Goal: Task Accomplishment & Management: Complete application form

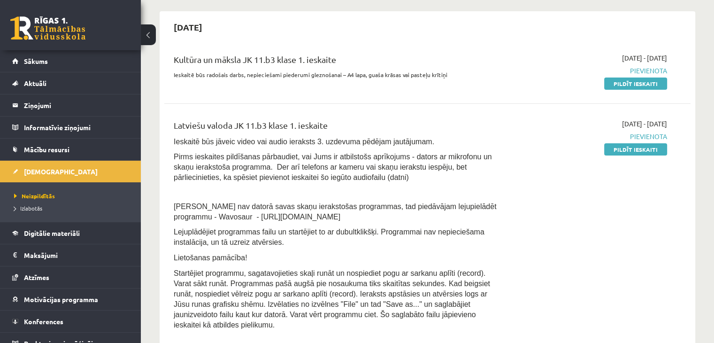
scroll to position [244, 0]
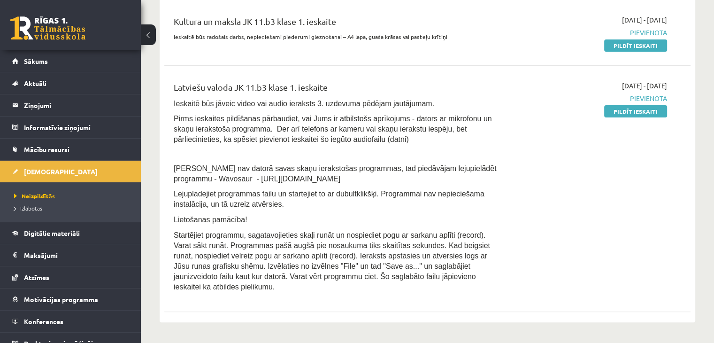
drag, startPoint x: 174, startPoint y: 179, endPoint x: 300, endPoint y: 177, distance: 126.3
click at [300, 177] on p "Ja Jums nav datorā savas skaņu ierakstošas programmas, tad piedāvājam lejupielā…" at bounding box center [336, 173] width 324 height 21
copy span "Wavosaur - https://www.wavosaur.com/"
click at [383, 154] on p at bounding box center [336, 153] width 324 height 8
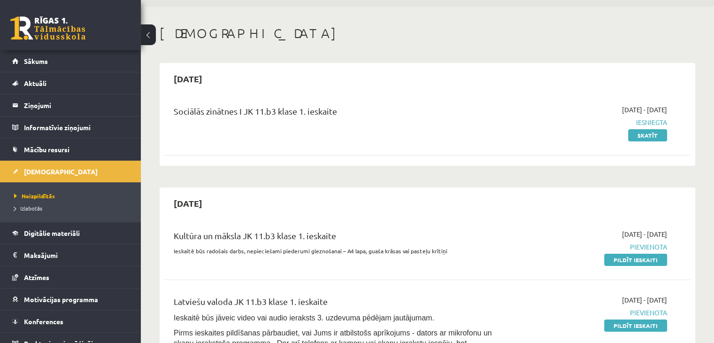
scroll to position [0, 0]
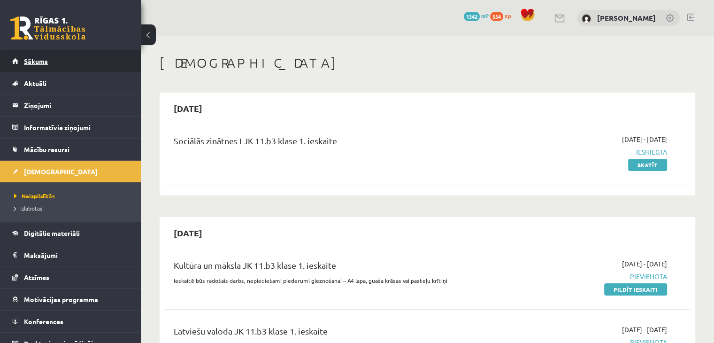
click at [84, 66] on link "Sākums" at bounding box center [70, 61] width 117 height 22
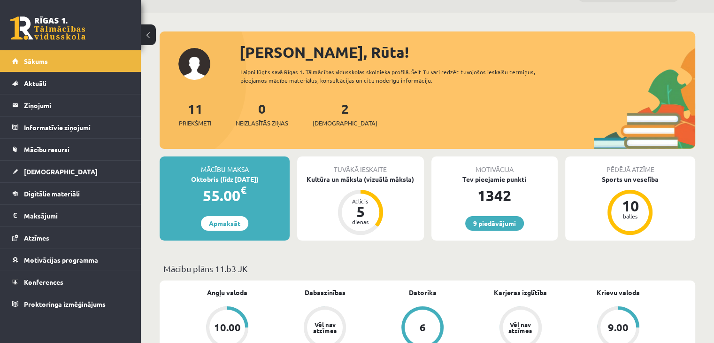
scroll to position [23, 0]
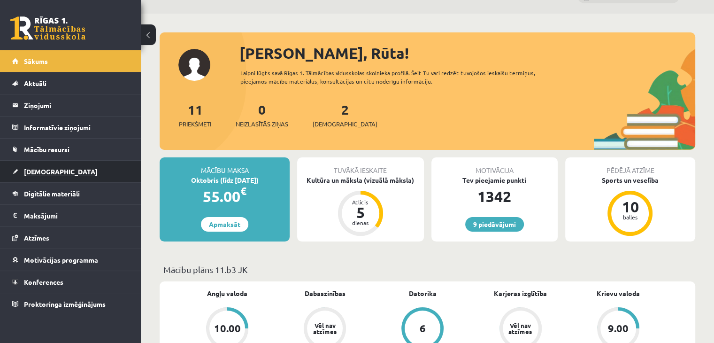
click at [66, 163] on link "[DEMOGRAPHIC_DATA]" at bounding box center [70, 172] width 117 height 22
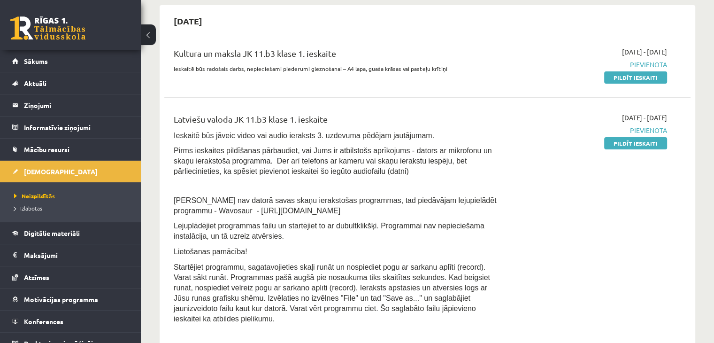
scroll to position [212, 0]
click at [626, 146] on link "Pildīt ieskaiti" at bounding box center [635, 143] width 63 height 12
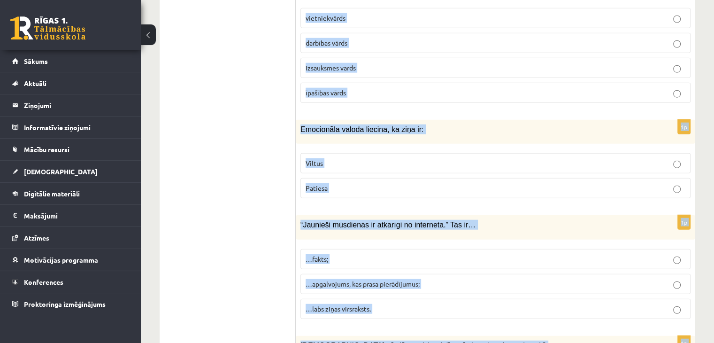
scroll to position [2366, 0]
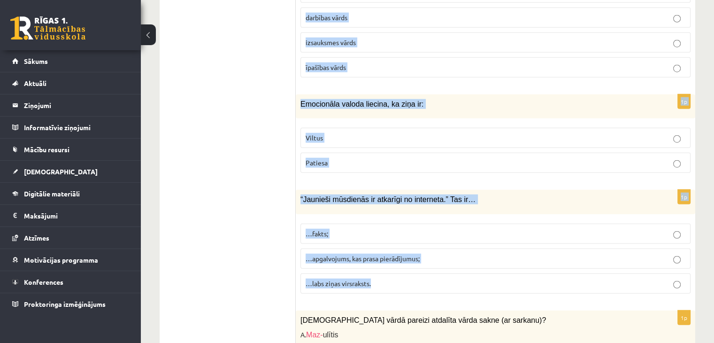
drag, startPoint x: 300, startPoint y: 75, endPoint x: 507, endPoint y: 257, distance: 275.4
click at [507, 257] on form "1p Palīgvārdi ir saikļi, izsauksmes vārdi, partikulas saikļi, prievārdi, partik…" at bounding box center [495, 219] width 381 height 4540
copy form "Palīgvārdi ir saikļi, izsauksmes vārdi, partikulas saikļi, prievārdi, partikula…"
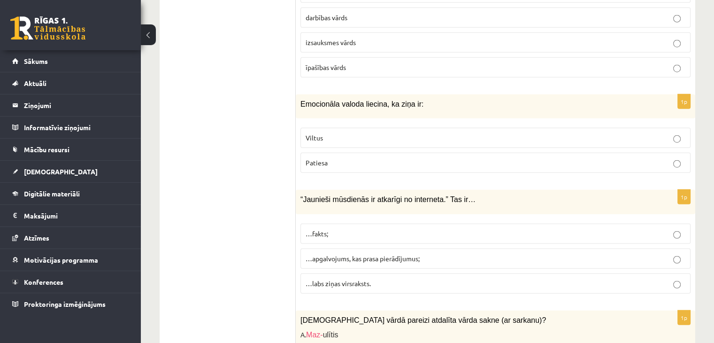
click at [230, 178] on ul "1. uzdevums 2. uzdevums 3. uzdevums" at bounding box center [232, 219] width 127 height 4540
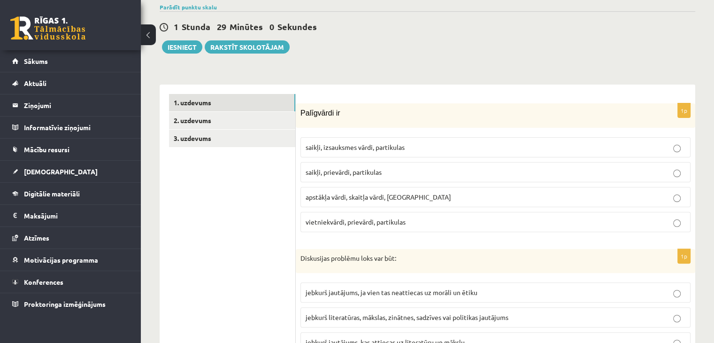
scroll to position [223, 0]
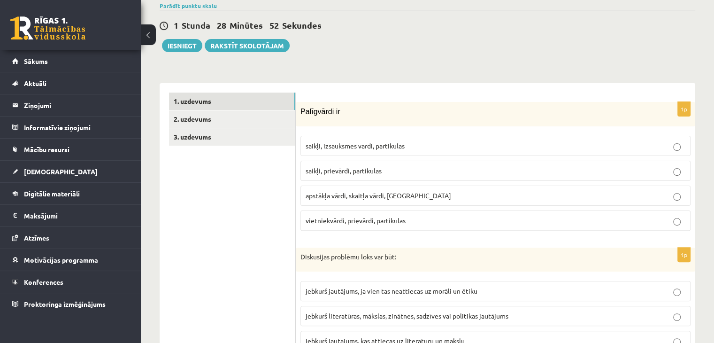
click at [362, 141] on p "saikļi, izsauksmes vārdi, partikulas" at bounding box center [496, 146] width 380 height 10
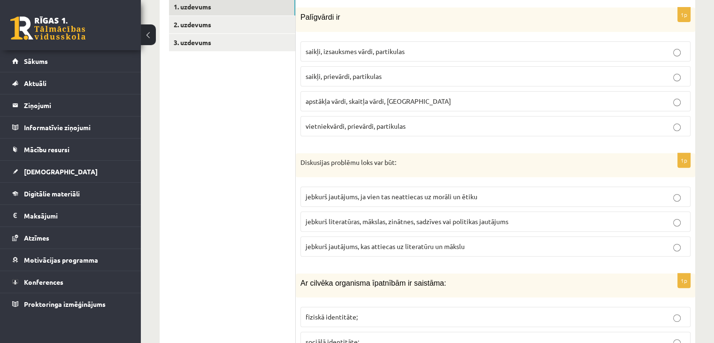
scroll to position [317, 0]
click at [416, 215] on label "jebkurš literatūras, mākslas, zinātnes, sadzīves vai politikas jautājums" at bounding box center [495, 221] width 390 height 20
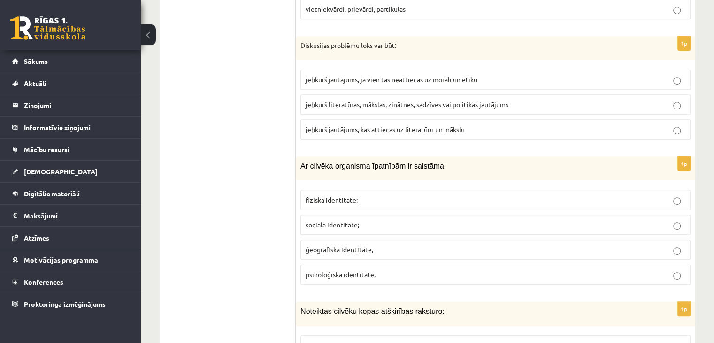
scroll to position [434, 0]
click at [411, 195] on p "fiziskā identitāte;" at bounding box center [496, 200] width 380 height 10
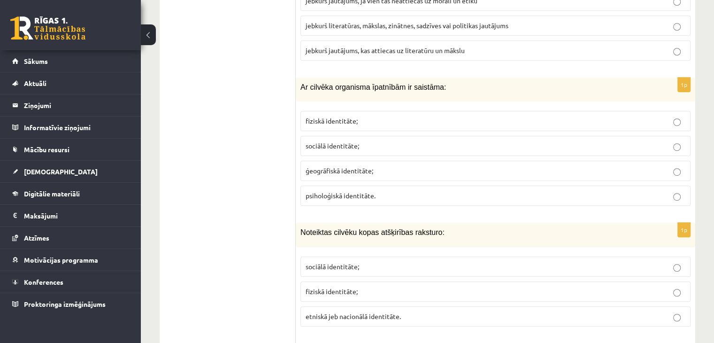
scroll to position [562, 0]
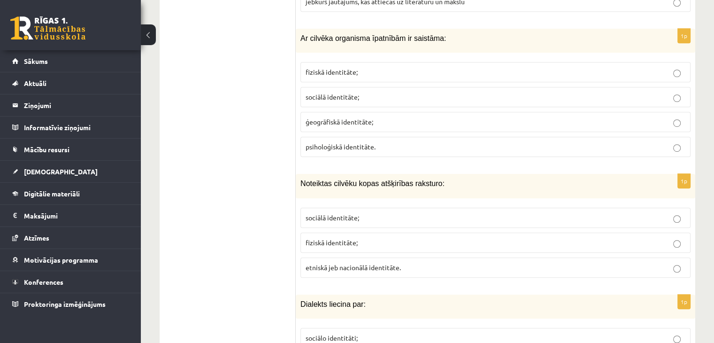
click at [368, 259] on label "etniskā jeb nacionālā identitāte." at bounding box center [495, 267] width 390 height 20
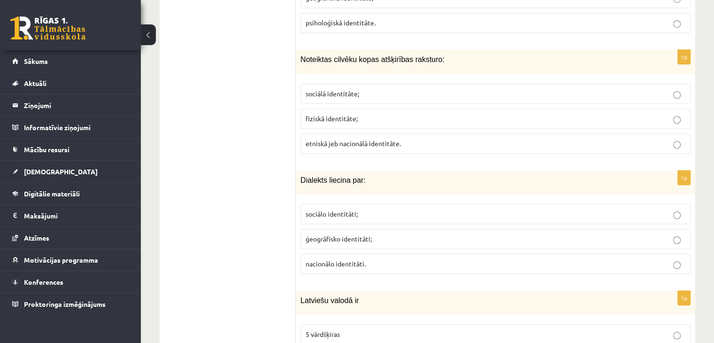
scroll to position [685, 0]
click at [376, 231] on label "ģeogrāfisko identitāti;" at bounding box center [495, 239] width 390 height 20
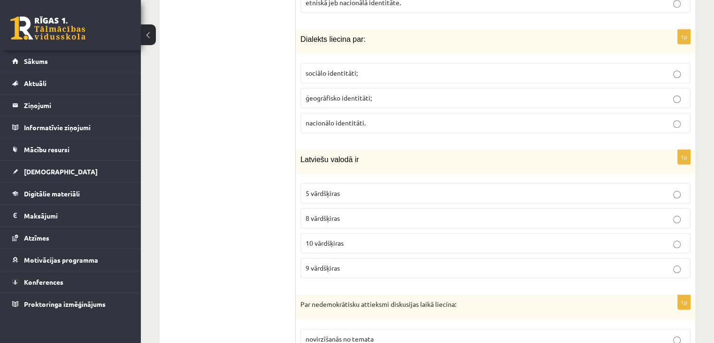
scroll to position [827, 0]
click at [380, 212] on p "8 vārdšķiras" at bounding box center [496, 217] width 380 height 10
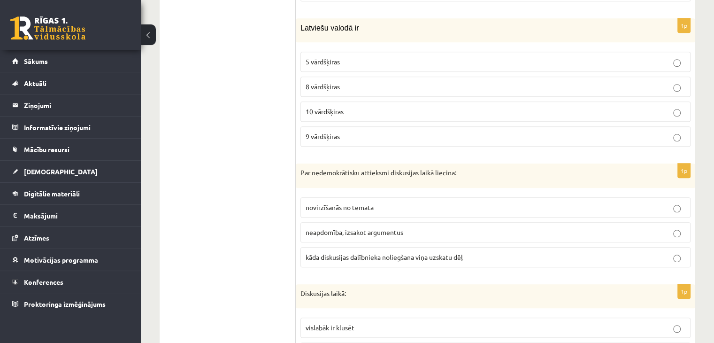
scroll to position [958, 0]
click at [370, 253] on span "kāda diskusijas dalībnieka noliegšana viņa uzskatu dēļ" at bounding box center [384, 257] width 157 height 8
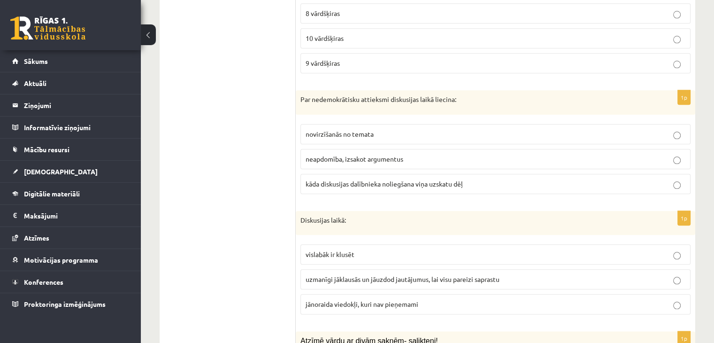
scroll to position [1031, 0]
click at [364, 275] on span "uzmanīgi jāklausās un jāuzdod jautājumus, lai visu pareizi saprastu" at bounding box center [403, 279] width 194 height 8
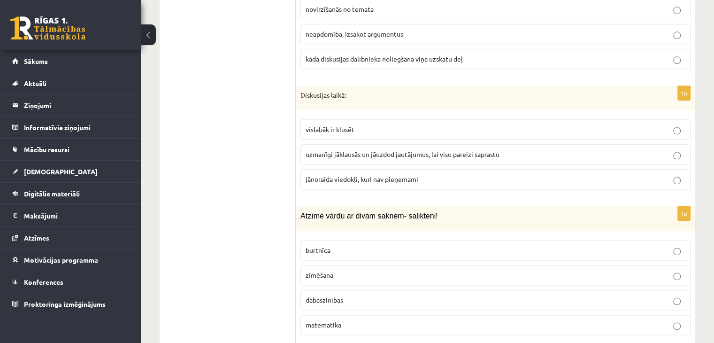
scroll to position [1176, 0]
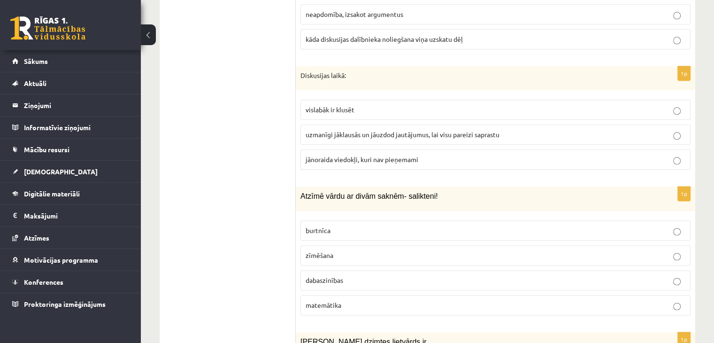
click at [363, 275] on p "dabaszinības" at bounding box center [496, 280] width 380 height 10
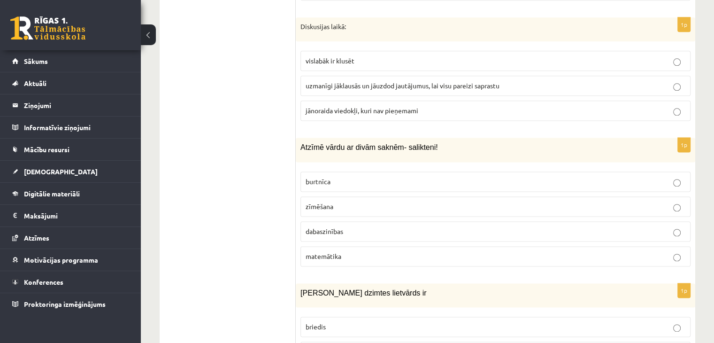
scroll to position [1313, 0]
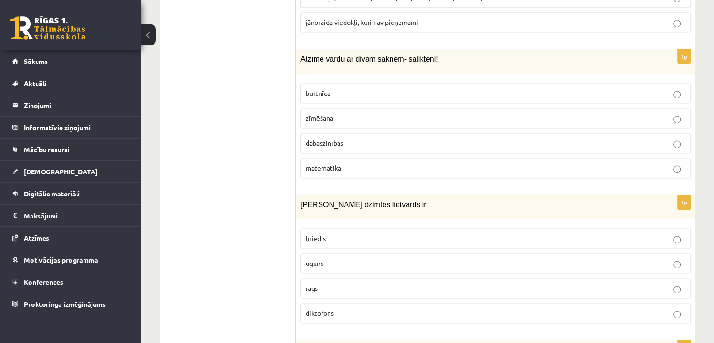
click at [357, 258] on p "uguns" at bounding box center [496, 263] width 380 height 10
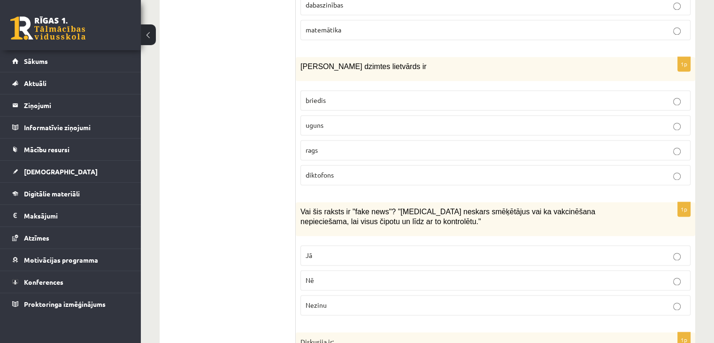
scroll to position [1452, 0]
click at [357, 244] on label "Jā" at bounding box center [495, 254] width 390 height 20
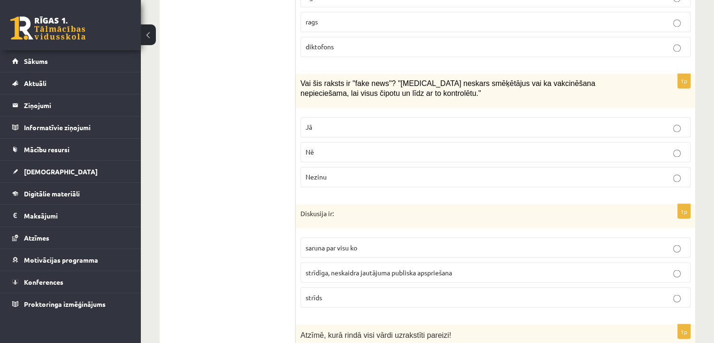
scroll to position [1579, 0]
click at [353, 267] on span "strīdīga, neskaidra jautājuma publiska apspriešana" at bounding box center [379, 271] width 146 height 8
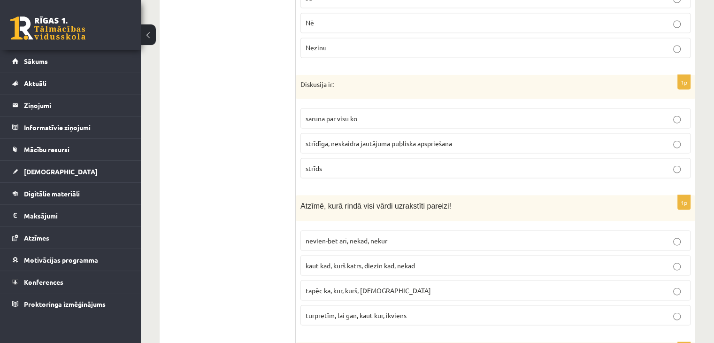
scroll to position [1709, 0]
click at [343, 310] on span "turpretīm, lai gan, kaut kur, ikviens" at bounding box center [356, 314] width 101 height 8
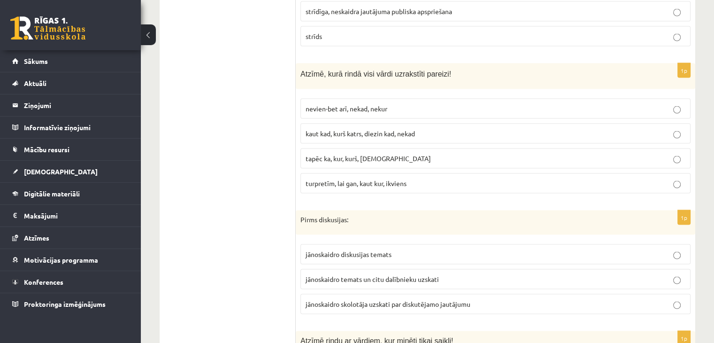
scroll to position [1840, 0]
click at [372, 274] on span "jānoskaidro temats un citu dalībnieku uzskati" at bounding box center [372, 278] width 133 height 8
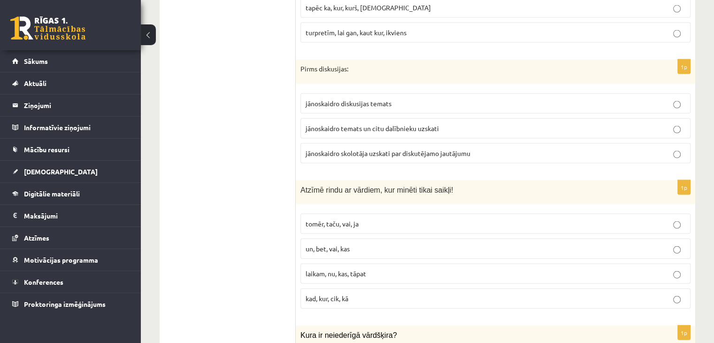
scroll to position [2037, 0]
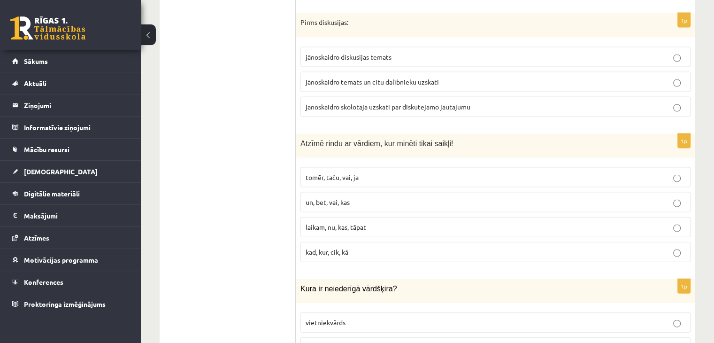
click at [381, 167] on label "tomēr, taču, vai, ja" at bounding box center [495, 177] width 390 height 20
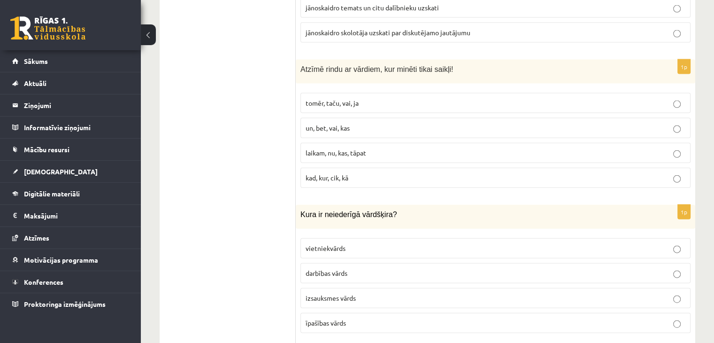
scroll to position [2184, 0]
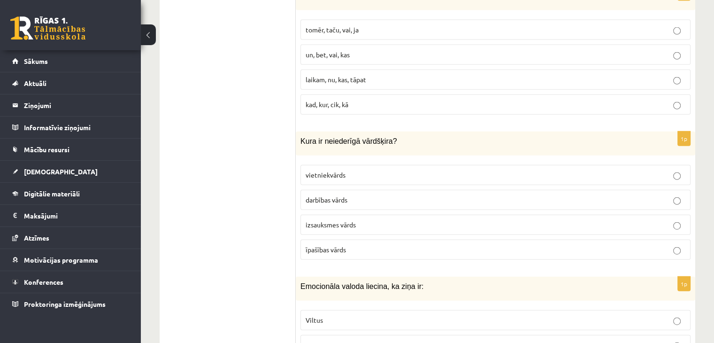
click at [352, 220] on p "izsauksmes vārds" at bounding box center [496, 225] width 380 height 10
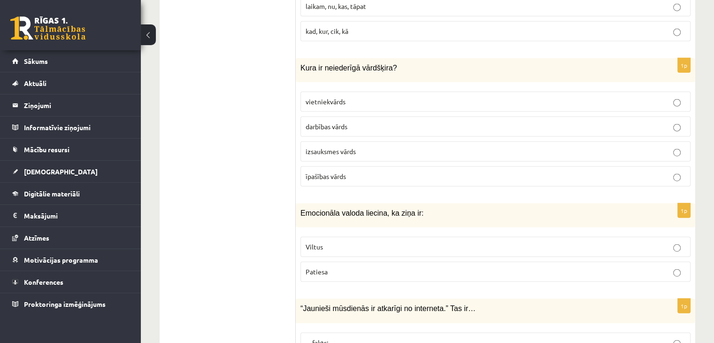
scroll to position [2259, 0]
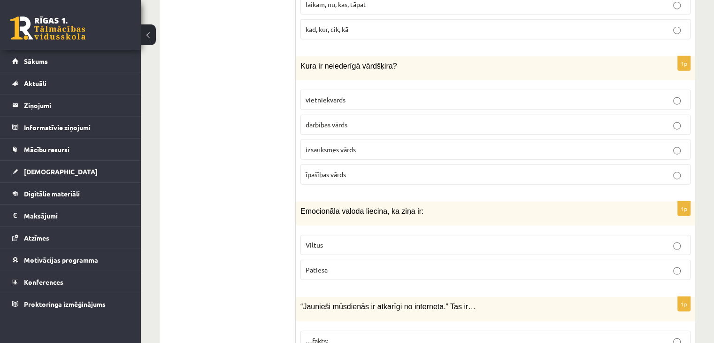
click at [334, 240] on p "Viltus" at bounding box center [496, 245] width 380 height 10
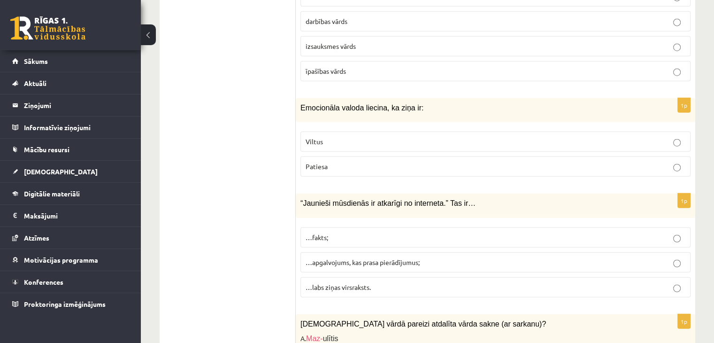
scroll to position [2364, 0]
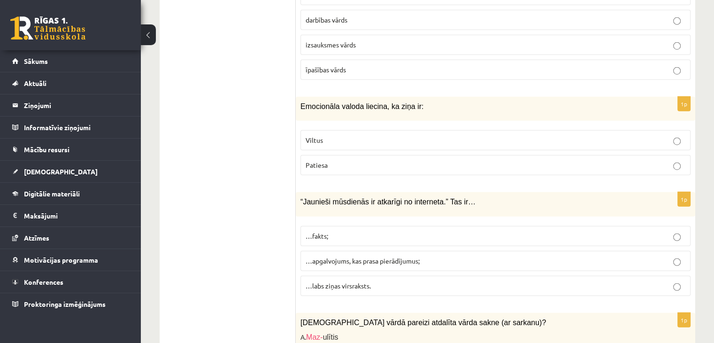
click at [331, 256] on span "…apgalvojums, kas prasa pierādījumus;" at bounding box center [363, 260] width 114 height 8
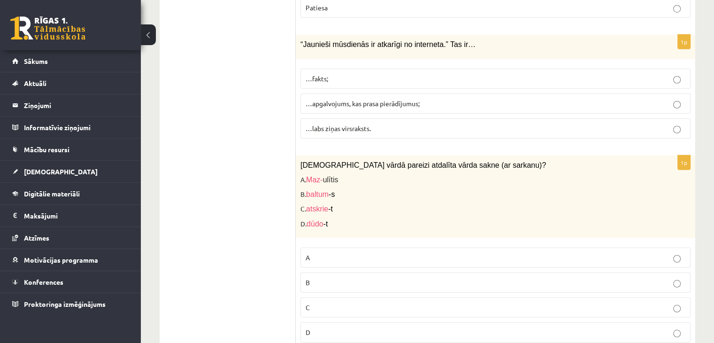
scroll to position [2520, 0]
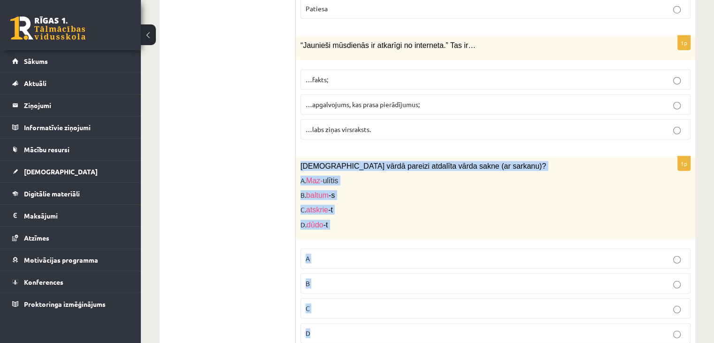
drag, startPoint x: 300, startPoint y: 141, endPoint x: 359, endPoint y: 308, distance: 177.1
click at [359, 308] on div "1p Kurā vārdā pareizi atdalīta vārda sakne (ar sarkanu)? A. Maz- ulītis B. balt…" at bounding box center [496, 253] width 400 height 194
copy div "Kurā vārdā pareizi atdalīta vārda sakne (ar sarkanu)? A. Maz- ulītis B. baltum …"
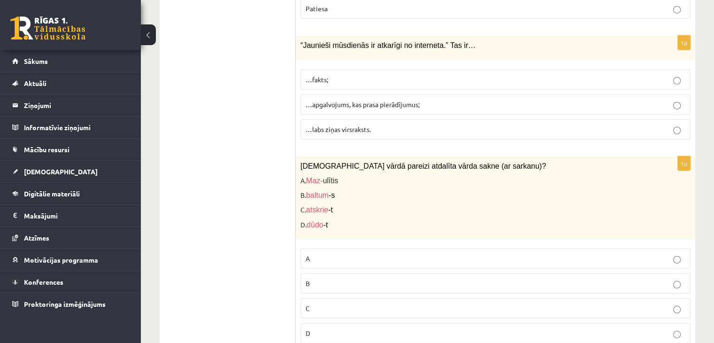
click at [263, 242] on ul "1. uzdevums 2. uzdevums 3. uzdevums" at bounding box center [232, 65] width 127 height 4540
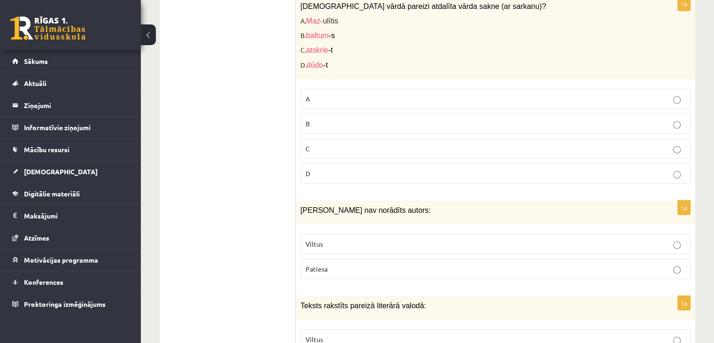
scroll to position [2689, 0]
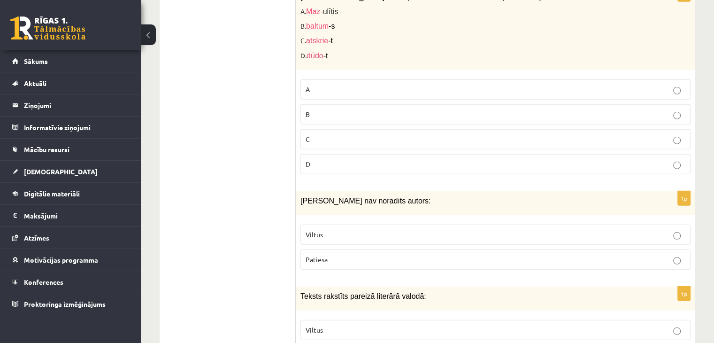
click at [331, 154] on label "D" at bounding box center [495, 164] width 390 height 20
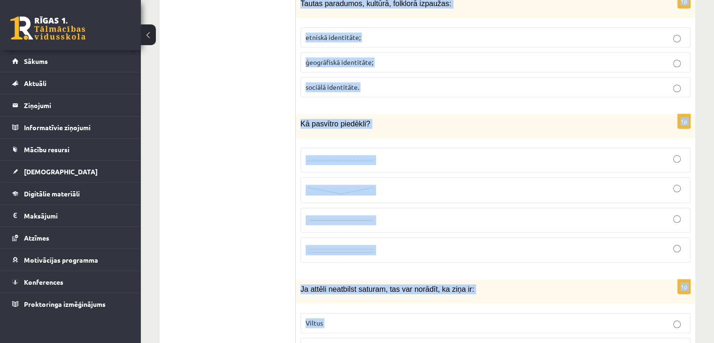
scroll to position [4507, 0]
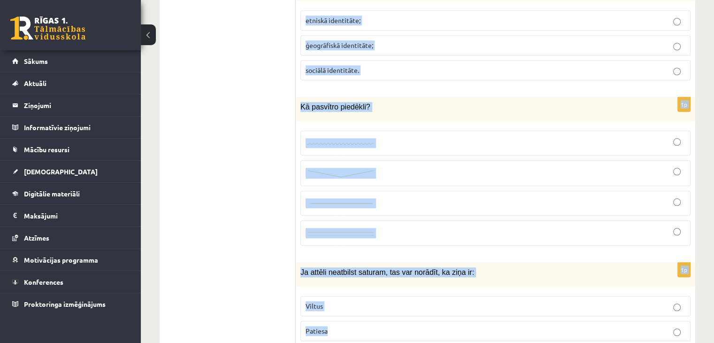
drag, startPoint x: 300, startPoint y: 71, endPoint x: 420, endPoint y: 310, distance: 267.3
copy form "Ziņai nav norādīts autors: Viltus Patiesa 1p Teksts rakstīts pareizā literārā v…"
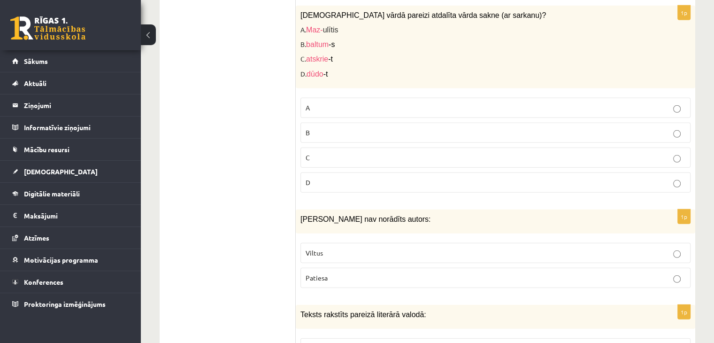
scroll to position [2734, 0]
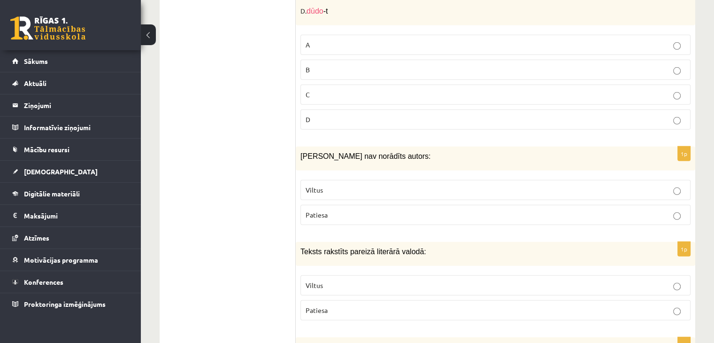
click at [338, 185] on p "Viltus" at bounding box center [496, 190] width 380 height 10
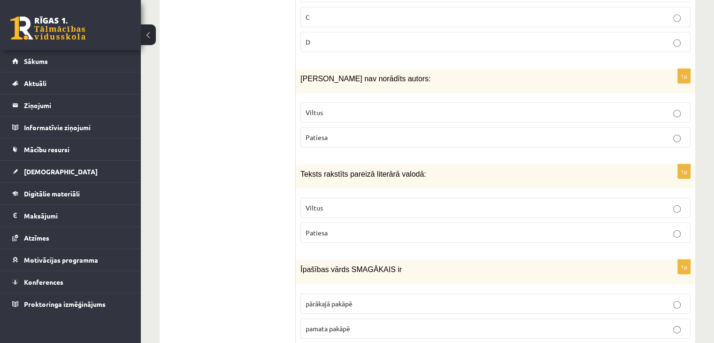
scroll to position [2813, 0]
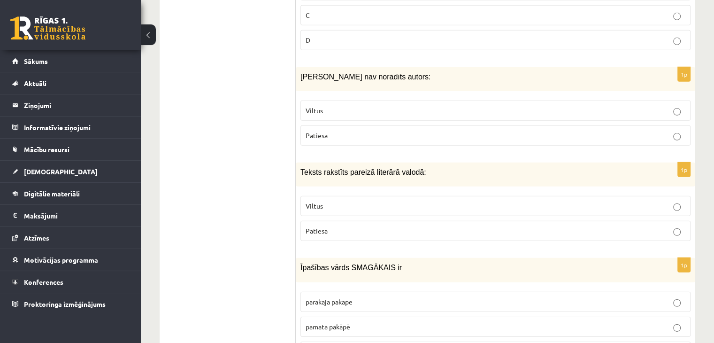
click at [341, 226] on p "Patiesa" at bounding box center [496, 231] width 380 height 10
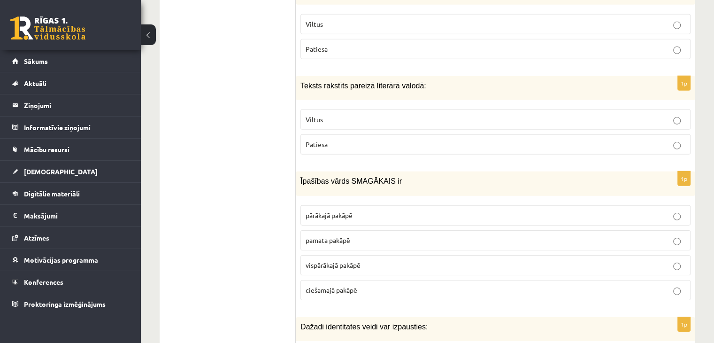
scroll to position [2900, 0]
click at [333, 261] on span "vispārākajā pakāpē" at bounding box center [333, 265] width 55 height 8
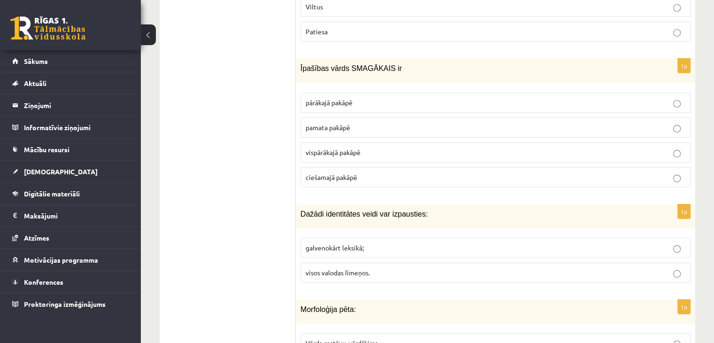
scroll to position [3012, 0]
click at [331, 268] on span "visos valodas līmeņos." at bounding box center [338, 272] width 64 height 8
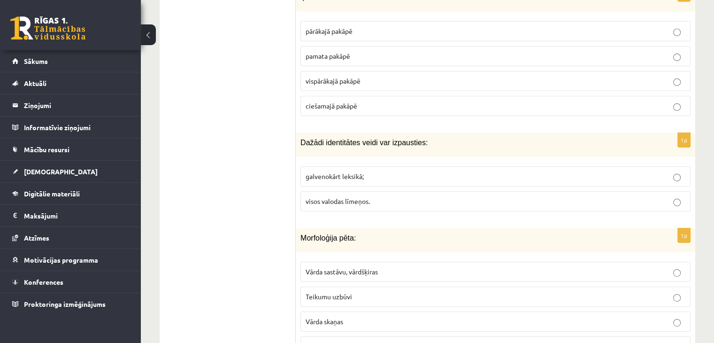
scroll to position [3084, 0]
click at [331, 267] on span "Vārda sastāvu, vārdšķiras" at bounding box center [342, 271] width 72 height 8
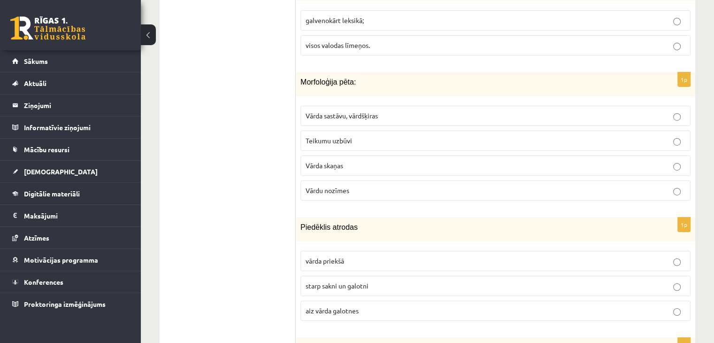
scroll to position [3249, 0]
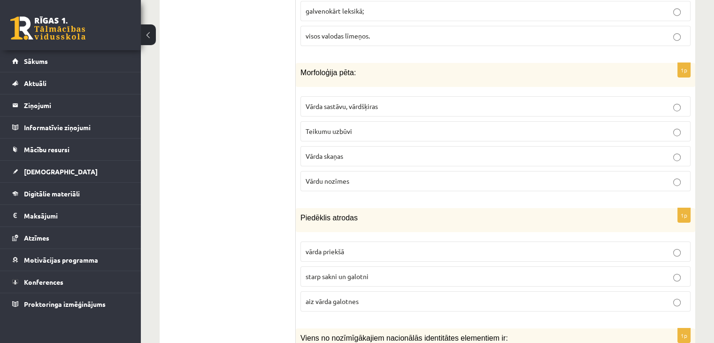
click at [331, 272] on span "starp sakni un galotni" at bounding box center [337, 276] width 63 height 8
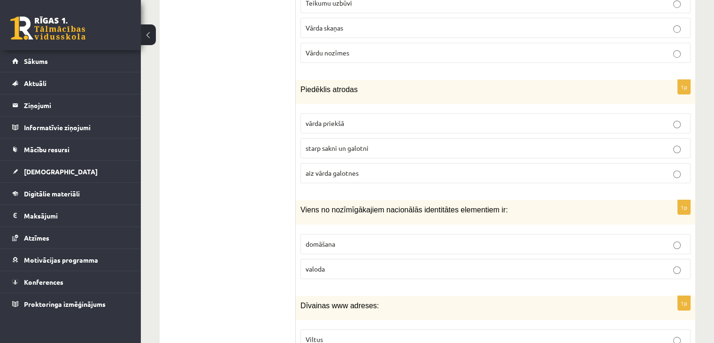
click at [365, 264] on p "valoda" at bounding box center [496, 269] width 380 height 10
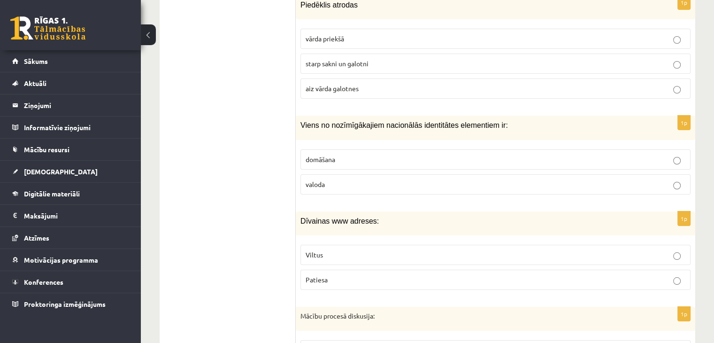
scroll to position [3463, 0]
click at [369, 249] on p "Viltus" at bounding box center [496, 254] width 380 height 10
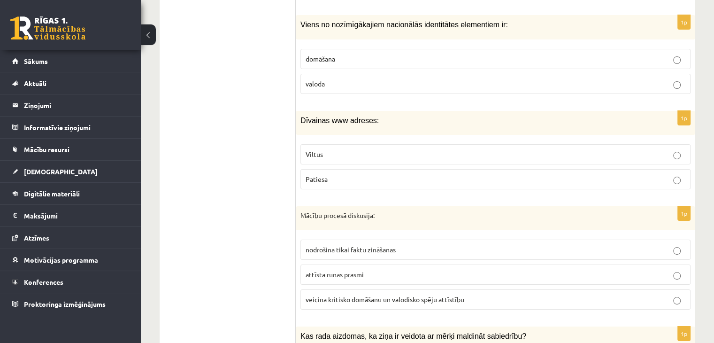
scroll to position [3563, 0]
click at [357, 294] on span "veicina kritisko domāšanu un valodisko spēju attīstību" at bounding box center [385, 298] width 159 height 8
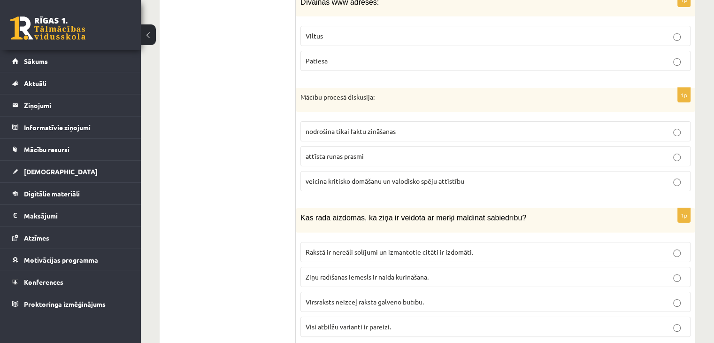
scroll to position [3683, 0]
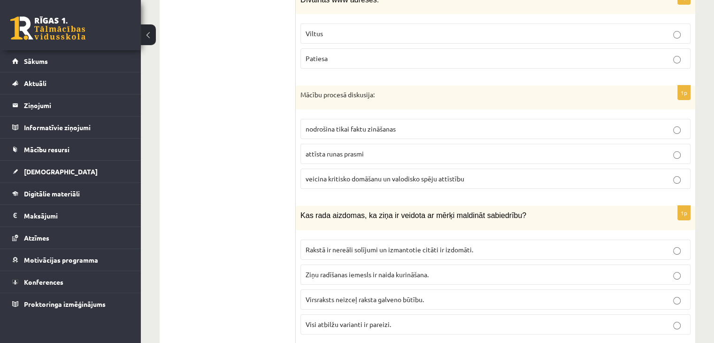
click at [339, 320] on span "Visi atbilžu varianti ir pareizi." at bounding box center [348, 324] width 85 height 8
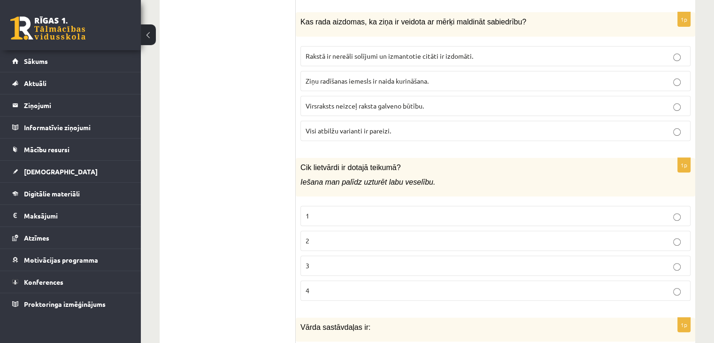
scroll to position [3876, 0]
click at [426, 255] on label "3" at bounding box center [495, 265] width 390 height 20
click at [431, 236] on p "2" at bounding box center [496, 241] width 380 height 10
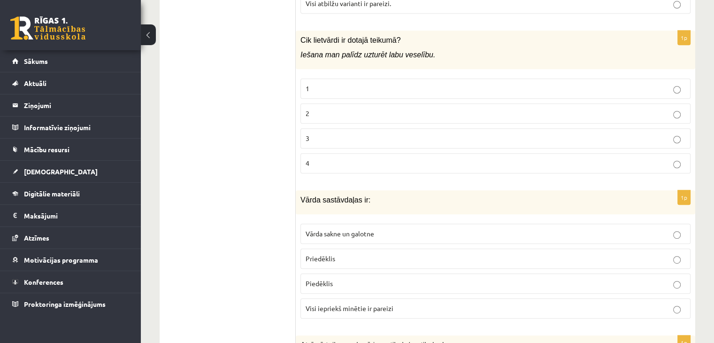
scroll to position [4024, 0]
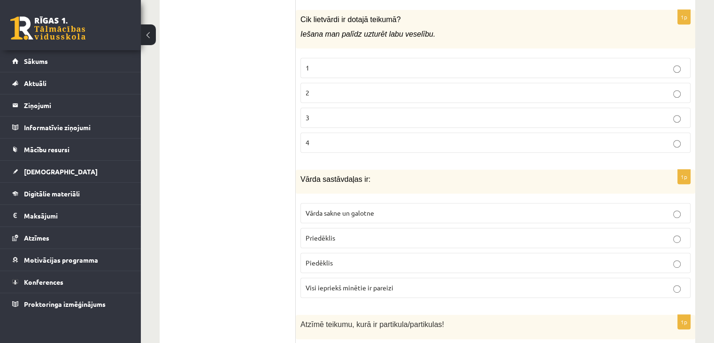
click at [394, 283] on p "Visi iepriekš minētie ir pareizi" at bounding box center [496, 288] width 380 height 10
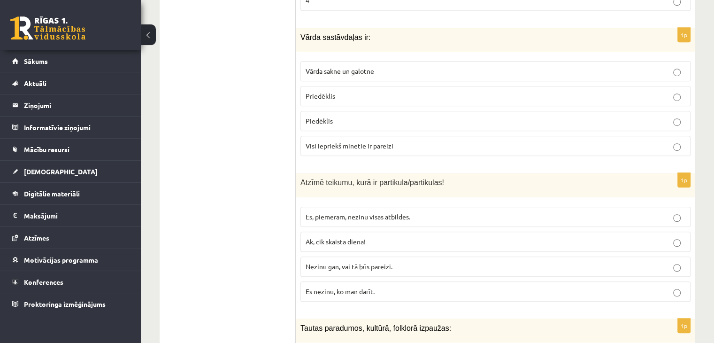
scroll to position [4167, 0]
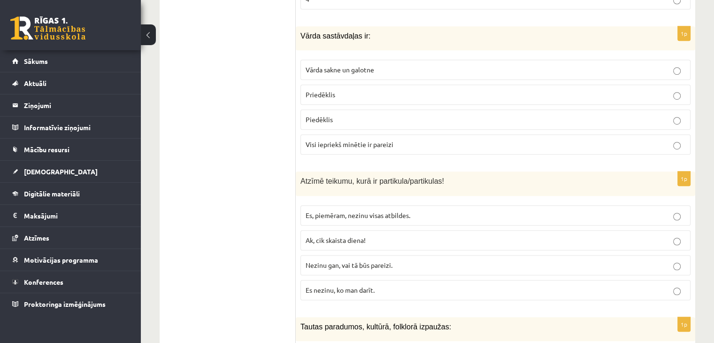
click at [385, 260] on p "Nezinu gan, vai tā būs pareizi." at bounding box center [496, 265] width 380 height 10
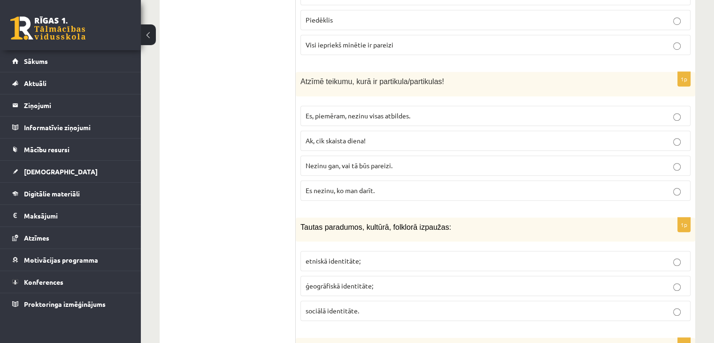
scroll to position [4271, 0]
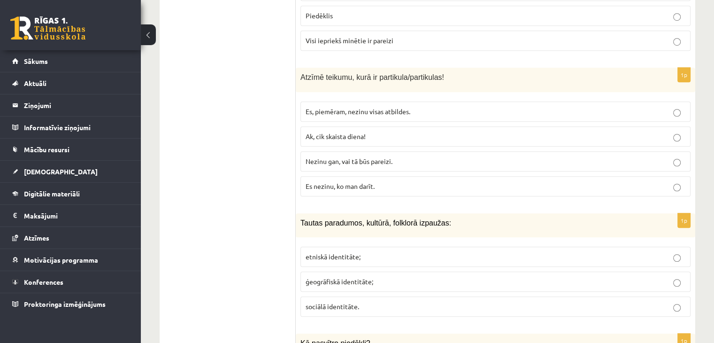
click at [385, 246] on label "etniskā identitāte;" at bounding box center [495, 256] width 390 height 20
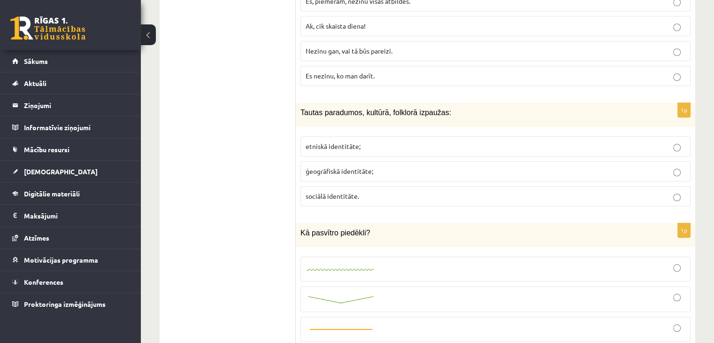
scroll to position [4443, 0]
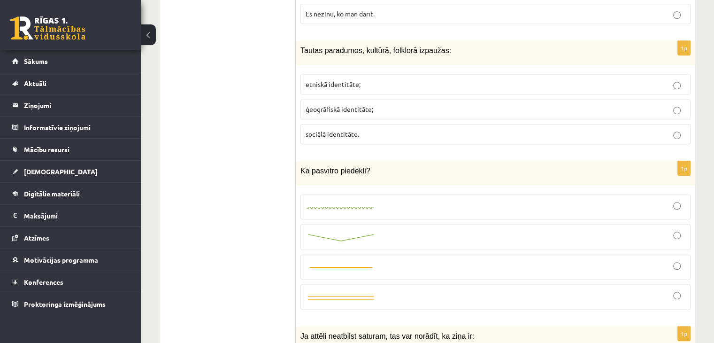
click at [377, 229] on div at bounding box center [496, 236] width 380 height 15
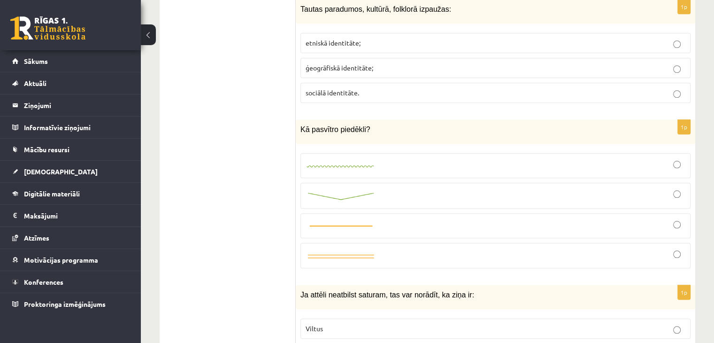
scroll to position [4507, 0]
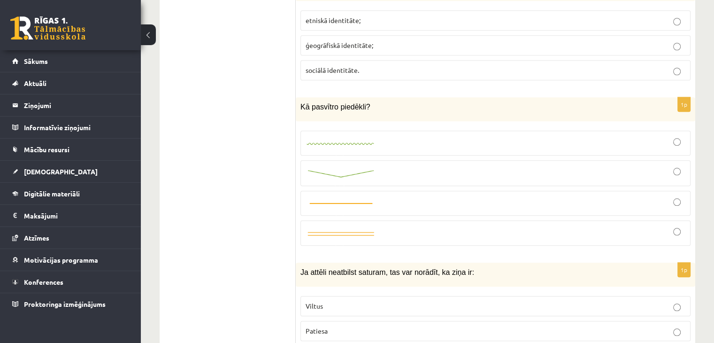
click at [357, 296] on label "Viltus" at bounding box center [495, 306] width 390 height 20
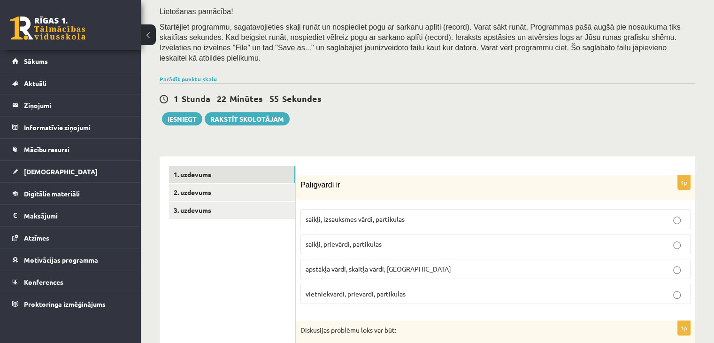
scroll to position [162, 0]
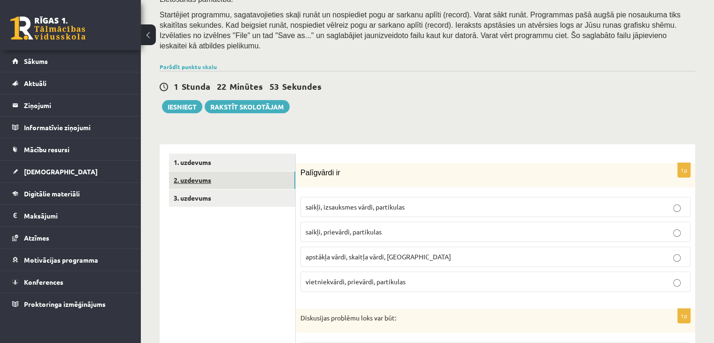
click at [221, 173] on link "2. uzdevums" at bounding box center [232, 179] width 126 height 17
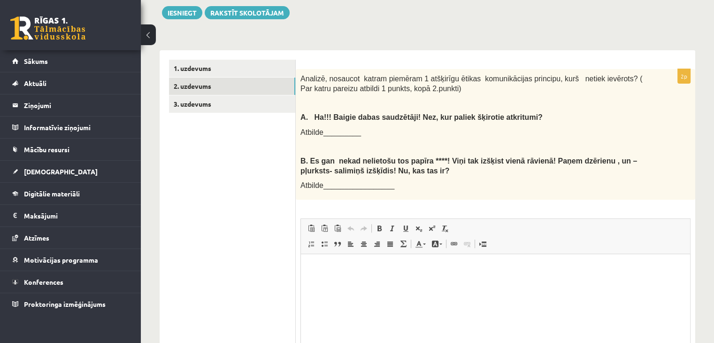
scroll to position [255, 0]
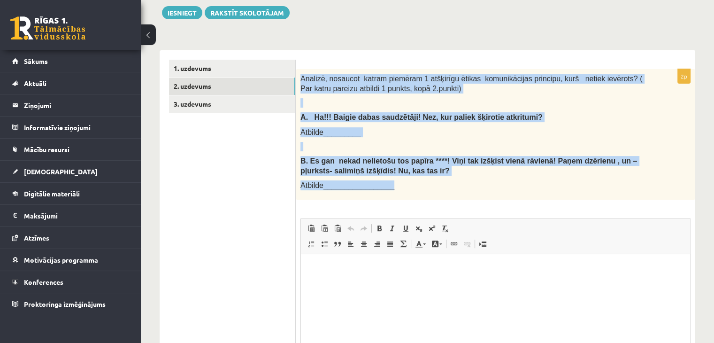
drag, startPoint x: 300, startPoint y: 67, endPoint x: 423, endPoint y: 185, distance: 170.0
click at [423, 185] on div "Analizē, nosaucot katram piemēram 1 atšķirīgu ētikas komunikācijas principu, ku…" at bounding box center [496, 134] width 400 height 131
copy div "Analizē, nosaucot katram piemēram 1 atšķirīgu ētikas komunikācijas principu, ku…"
click at [423, 185] on div "Analizē, nosaucot katram piemēram 1 atšķirīgu ētikas komunikācijas principu, ku…" at bounding box center [496, 134] width 400 height 131
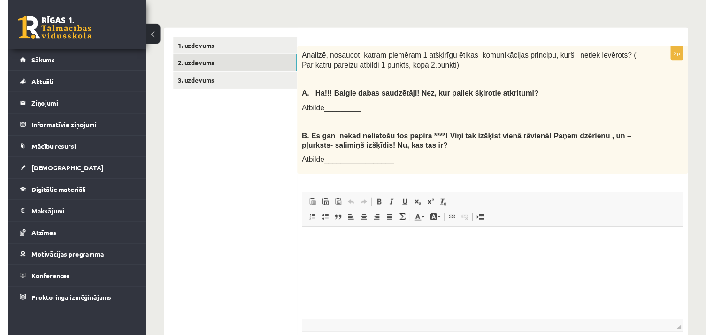
scroll to position [273, 0]
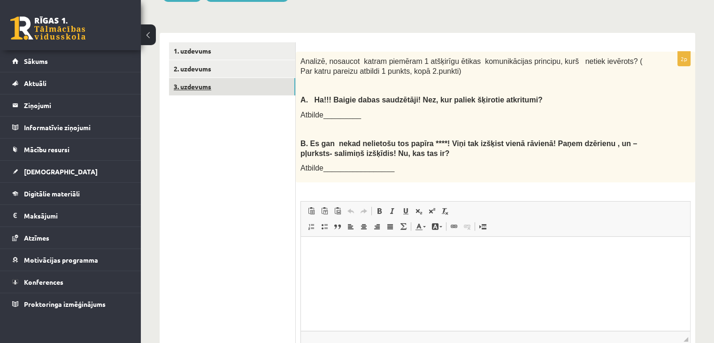
click at [239, 78] on link "3. uzdevums" at bounding box center [232, 86] width 126 height 17
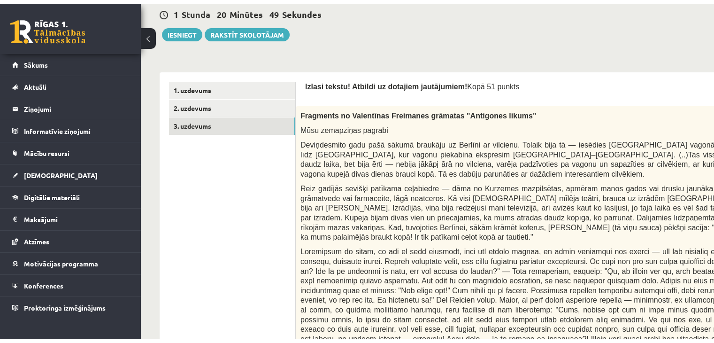
scroll to position [226, 0]
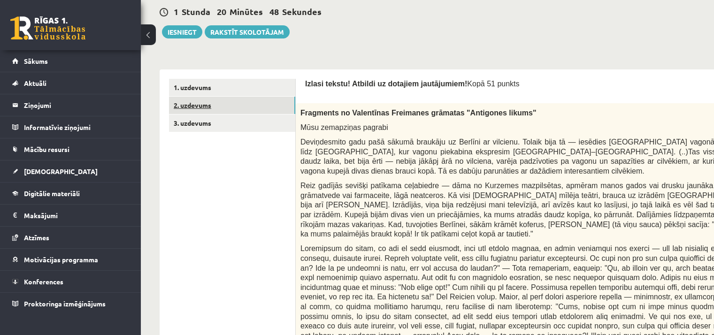
click at [284, 108] on link "2. uzdevums" at bounding box center [232, 105] width 126 height 17
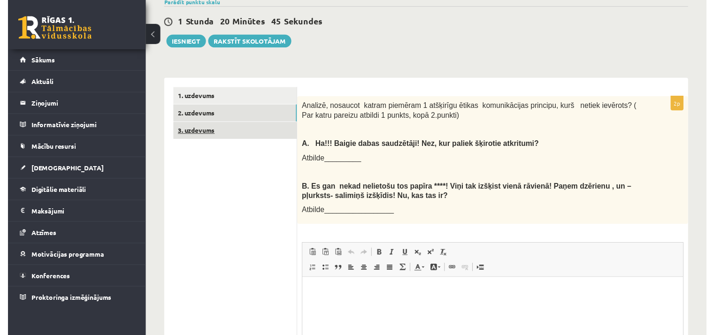
scroll to position [0, 0]
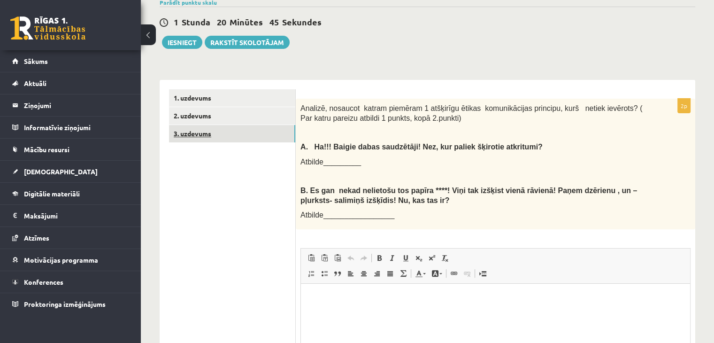
click at [246, 128] on link "3. uzdevums" at bounding box center [232, 133] width 126 height 17
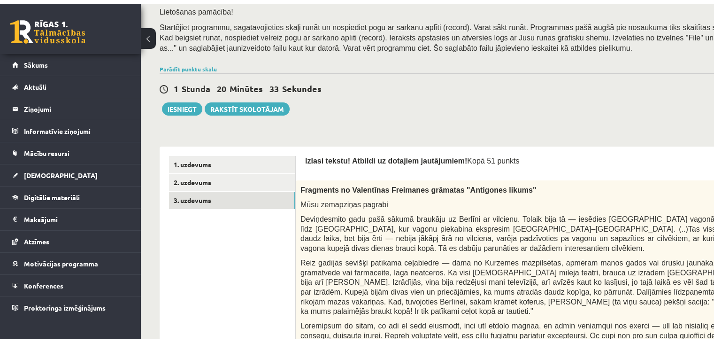
scroll to position [151, 0]
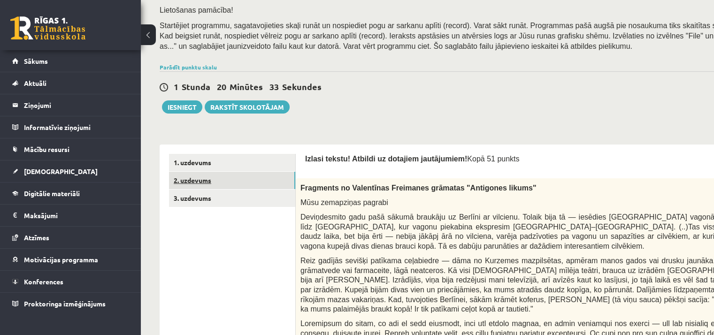
click at [269, 178] on link "2. uzdevums" at bounding box center [232, 180] width 126 height 17
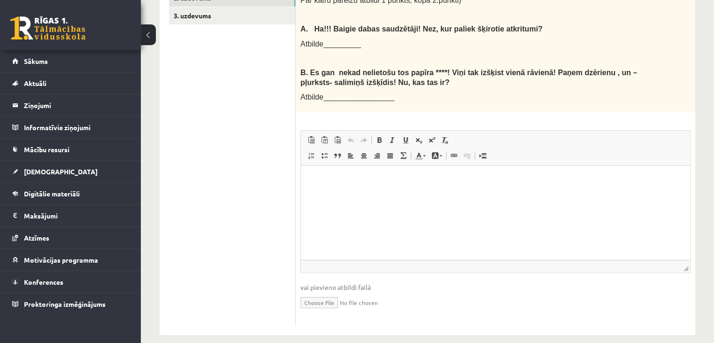
scroll to position [344, 0]
click at [317, 180] on p "Bagātinātā teksta redaktors, wiswyg-editor-user-answer-47433954225520" at bounding box center [495, 180] width 370 height 10
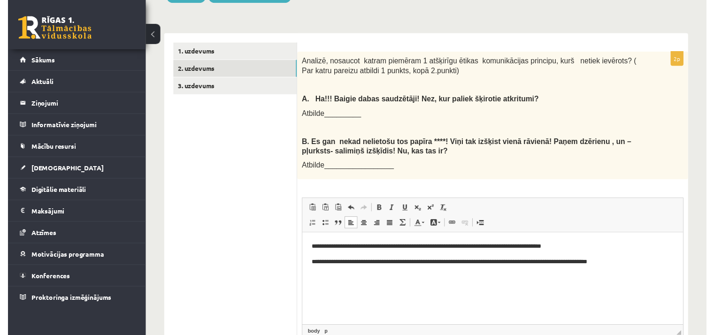
scroll to position [234, 0]
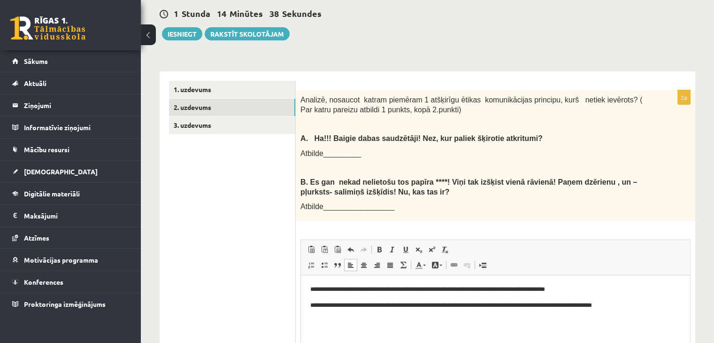
click at [585, 290] on p "**********" at bounding box center [495, 290] width 371 height 10
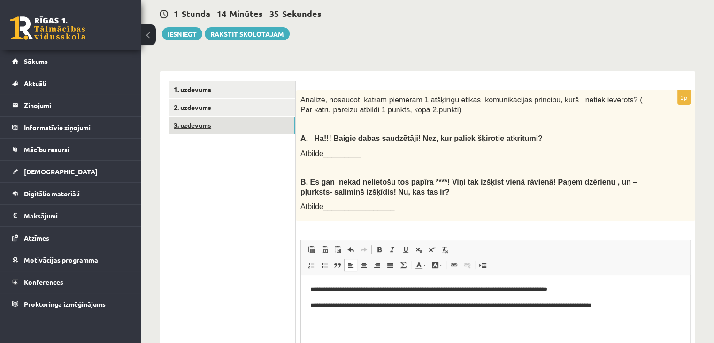
click at [240, 116] on link "3. uzdevums" at bounding box center [232, 124] width 126 height 17
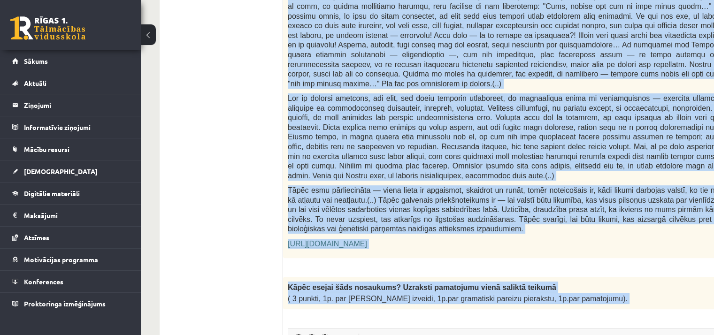
scroll to position [678, 0]
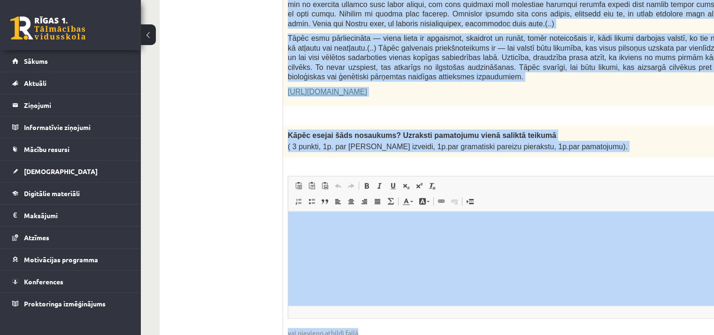
drag, startPoint x: 292, startPoint y: 82, endPoint x: 588, endPoint y: 122, distance: 298.5
copy form "Izlasi tekstu! Atbildi uz dotajiem jautājumiem! Kopā 51 punkts 0p Fragments no …"
click at [596, 141] on p "( 3 punkti, 1p. par salikta teikuma izveidi, 1p.par gramatiski pareizu pierakst…" at bounding box center [511, 146] width 447 height 11
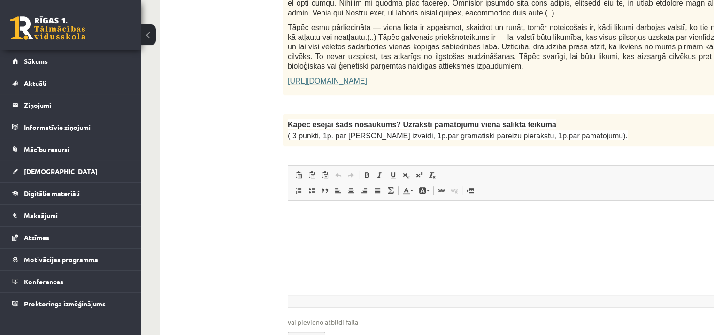
scroll to position [700, 0]
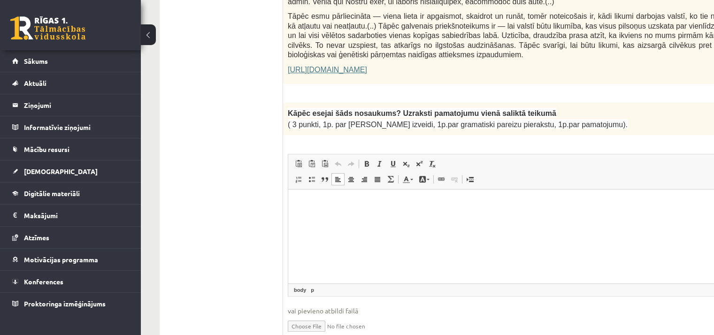
click at [316, 196] on html at bounding box center [534, 203] width 493 height 29
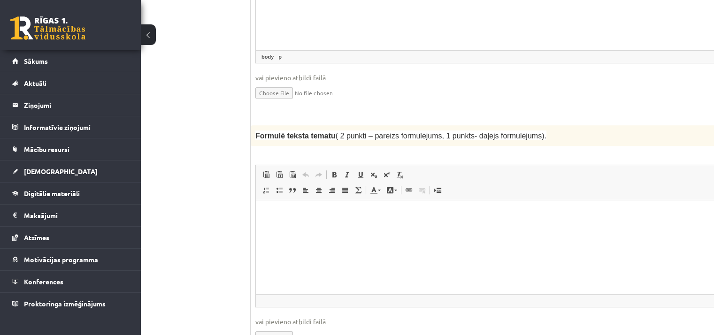
scroll to position [935, 32]
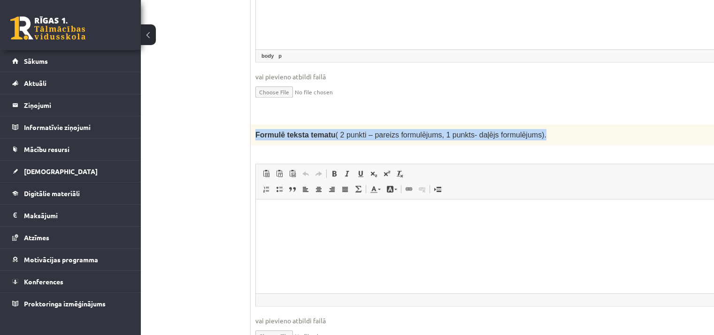
drag, startPoint x: 255, startPoint y: 114, endPoint x: 520, endPoint y: 110, distance: 264.8
click at [520, 129] on p "Formulē teksta tematu ( 2 punkti – pareizs formulējums, 1 punkts- daļējs formul…" at bounding box center [478, 134] width 447 height 11
copy span "Formulē teksta tematu ( 2 punkti – pareizs formulējums, 1 punkts- daļējs formul…"
click at [535, 129] on p "Formulē teksta tematu ( 2 punkti – pareizs formulējums, 1 punkts- daļējs formul…" at bounding box center [478, 134] width 447 height 11
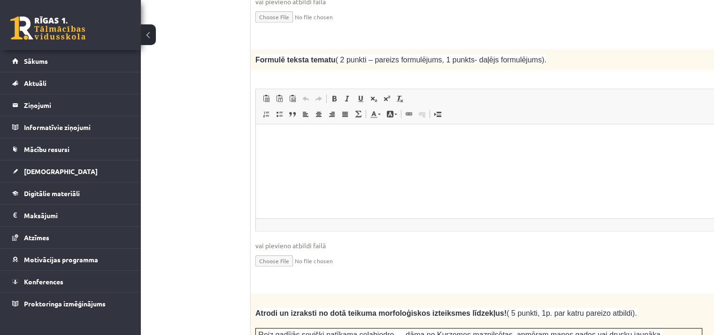
scroll to position [1012, 32]
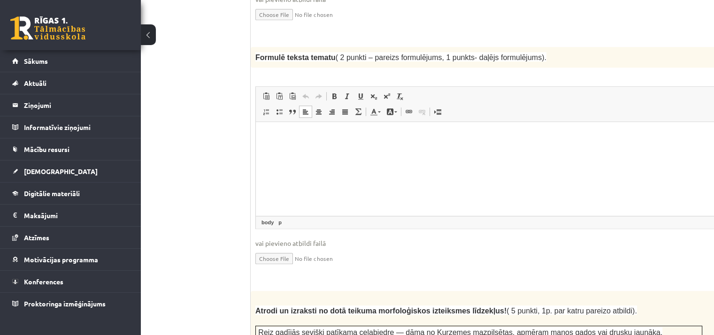
click at [284, 136] on p "Bagātinātā teksta redaktors, wiswyg-editor-user-answer-47433855848060" at bounding box center [502, 136] width 474 height 10
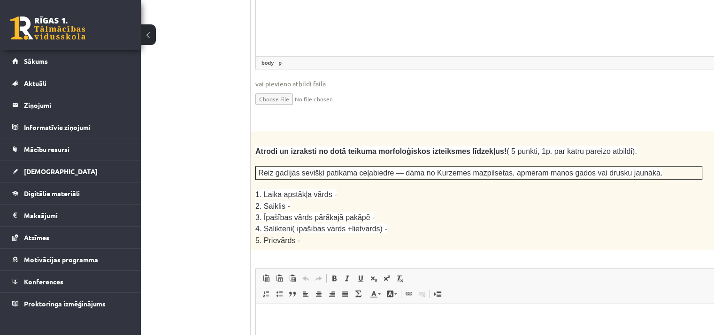
scroll to position [1262, 32]
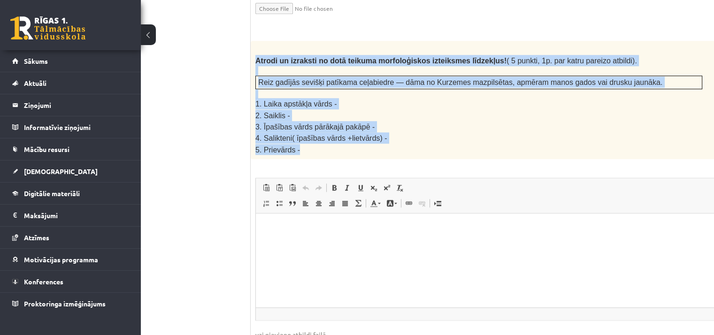
drag, startPoint x: 255, startPoint y: 34, endPoint x: 375, endPoint y: 117, distance: 145.7
click at [375, 117] on div "Atrodi un izraksti no dotā teikuma morfoloģiskos izteiksmes līdzekļus! ( 5 punk…" at bounding box center [502, 100] width 503 height 118
copy div "Atrodi un izraksti no dotā teikuma morfoloģiskos izteiksmes līdzekļus! ( 5 punk…"
click at [402, 132] on p "4. Salikteni( īpašības vārds +lietvārds) -" at bounding box center [478, 137] width 447 height 11
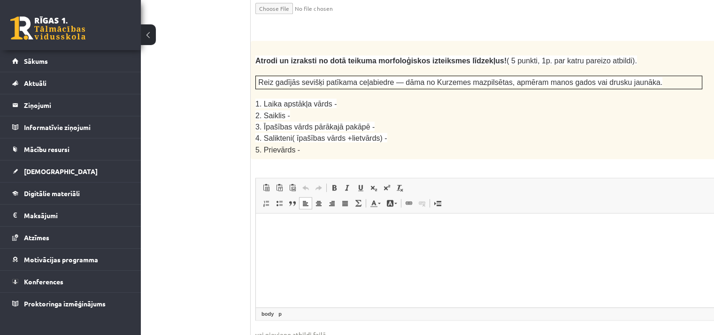
click at [278, 232] on p "Bagātinātā teksta redaktors, wiswyg-editor-user-answer-47433855611780" at bounding box center [502, 228] width 474 height 10
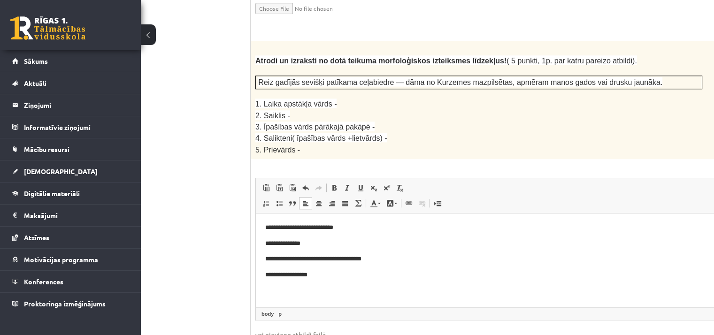
click at [299, 276] on p "**********" at bounding box center [489, 275] width 449 height 10
click at [316, 274] on p "**********" at bounding box center [489, 275] width 449 height 10
click at [268, 261] on p "**********" at bounding box center [489, 259] width 449 height 10
click at [269, 277] on p "**********" at bounding box center [489, 275] width 449 height 10
click at [408, 275] on p "**********" at bounding box center [489, 275] width 449 height 10
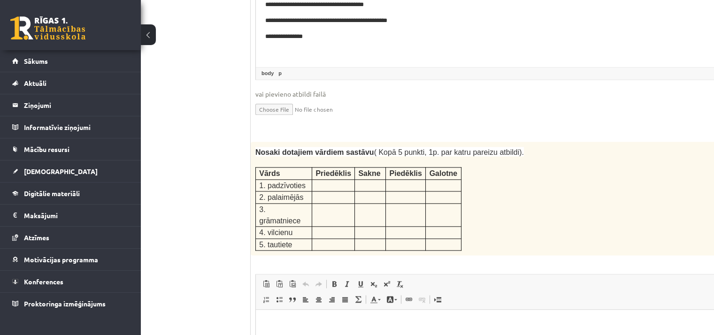
scroll to position [1518, 32]
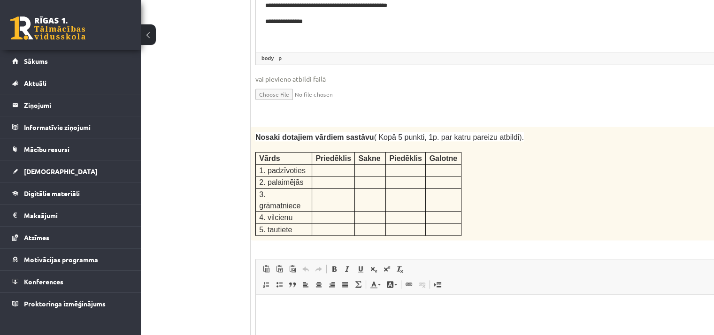
click at [488, 127] on div "Nosaki dotajiem vārdiem sastāvu ( Kopā 5 punkti, 1p. par katru pareizu atbildi)…" at bounding box center [502, 184] width 503 height 114
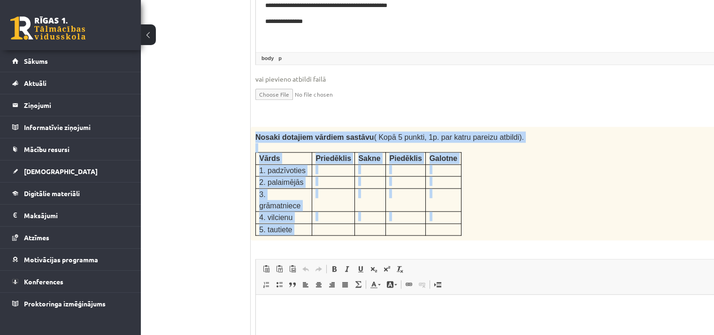
drag, startPoint x: 255, startPoint y: 105, endPoint x: 311, endPoint y: 175, distance: 90.2
click at [311, 175] on div "Nosaki dotajiem vārdiem sastāvu ( Kopā 5 punkti, 1p. par katru pareizu atbildi)…" at bounding box center [502, 184] width 503 height 114
copy div "Nosaki dotajiem vārdiem sastāvu ( Kopā 5 punkti, 1p. par katru pareizu atbildi)…"
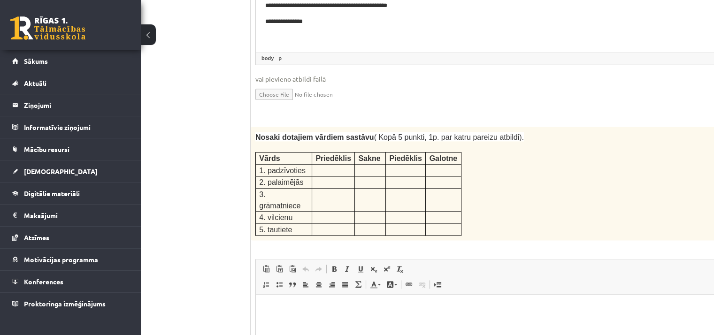
click at [491, 151] on div "Nosaki dotajiem vārdiem sastāvu ( Kopā 5 punkti, 1p. par katru pareizu atbildi)…" at bounding box center [502, 184] width 503 height 114
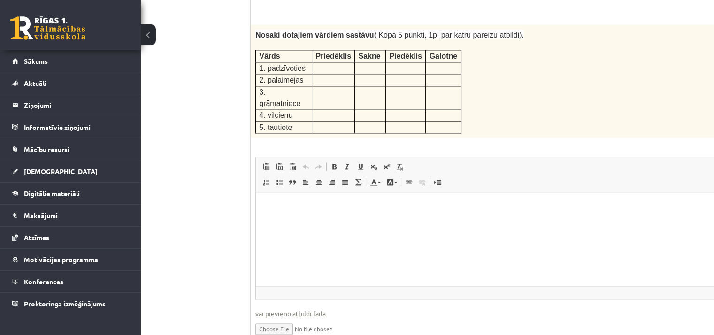
scroll to position [1622, 32]
click at [274, 201] on p "Bagātinātā teksta redaktors, wiswyg-editor-user-answer-47433855311980" at bounding box center [502, 206] width 474 height 10
click at [302, 223] on p "**********" at bounding box center [489, 222] width 449 height 10
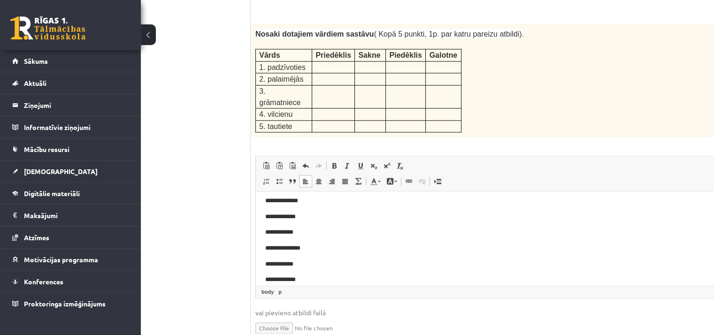
scroll to position [0, 0]
drag, startPoint x: 265, startPoint y: 222, endPoint x: 289, endPoint y: 269, distance: 53.5
click at [289, 269] on body "**********" at bounding box center [502, 261] width 474 height 121
copy body "**********"
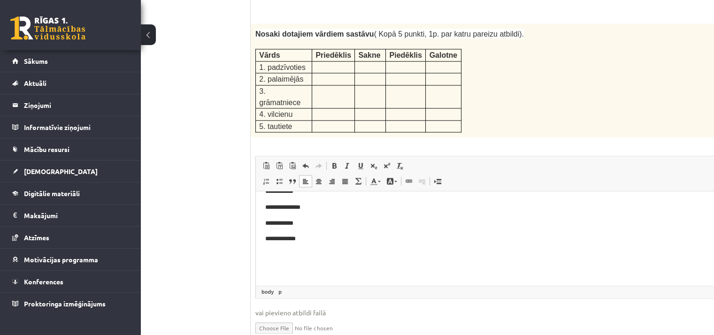
click at [308, 239] on p "**********" at bounding box center [486, 239] width 442 height 10
click at [301, 265] on p "**********" at bounding box center [486, 267] width 442 height 10
click at [302, 230] on p "**********" at bounding box center [486, 235] width 442 height 10
click at [301, 252] on p "**********" at bounding box center [486, 251] width 442 height 10
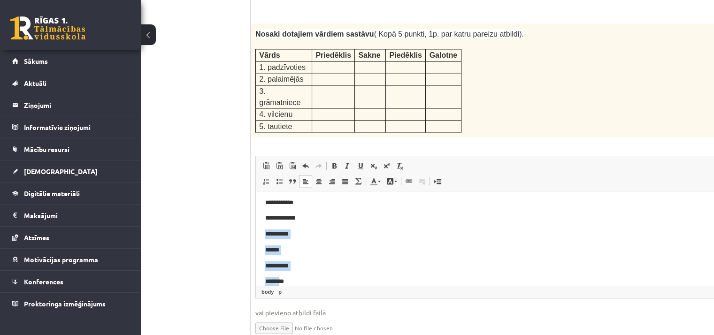
scroll to position [109, 0]
drag, startPoint x: 265, startPoint y: 234, endPoint x: 292, endPoint y: 232, distance: 26.9
click at [292, 232] on html "**********" at bounding box center [502, 184] width 493 height 202
copy body "**********"
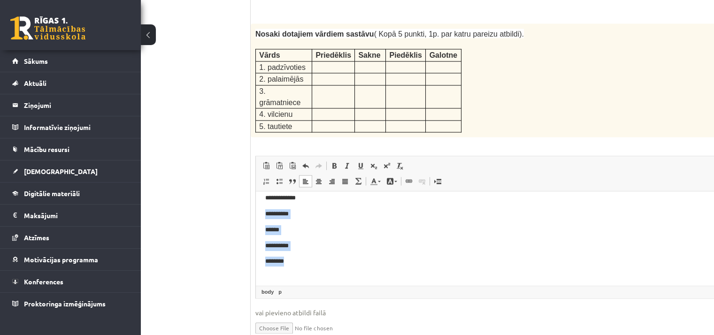
click at [309, 226] on p "******" at bounding box center [486, 230] width 442 height 10
click at [298, 216] on p "**********" at bounding box center [486, 214] width 442 height 10
click at [291, 233] on p "******" at bounding box center [486, 230] width 442 height 10
click at [293, 241] on p "**********" at bounding box center [486, 246] width 442 height 10
click at [299, 262] on p "********" at bounding box center [486, 262] width 442 height 10
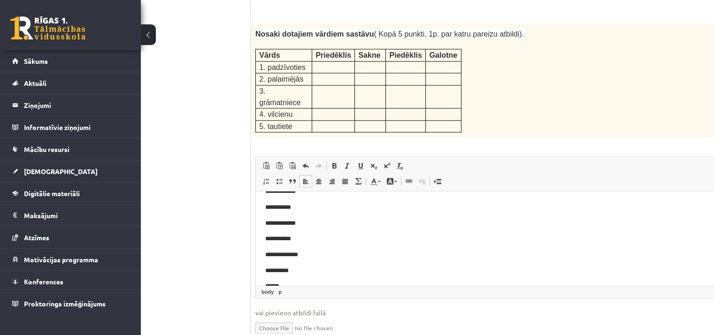
scroll to position [146, 0]
click at [293, 234] on p "**********" at bounding box center [486, 235] width 442 height 10
click at [292, 253] on p "******" at bounding box center [486, 250] width 442 height 10
click at [294, 269] on p "**********" at bounding box center [486, 266] width 442 height 10
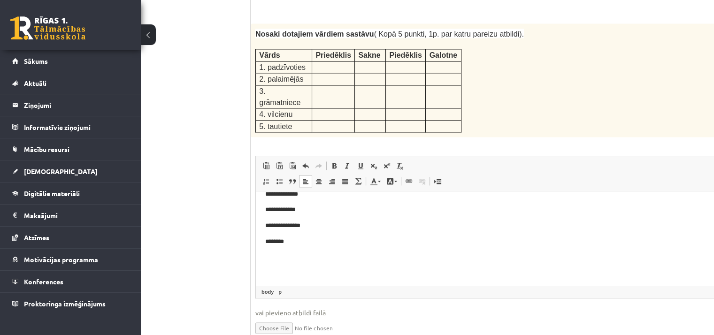
click at [297, 244] on p "********" at bounding box center [486, 242] width 442 height 10
click at [297, 239] on p "**********" at bounding box center [486, 234] width 442 height 10
click at [294, 251] on p "******" at bounding box center [486, 250] width 442 height 10
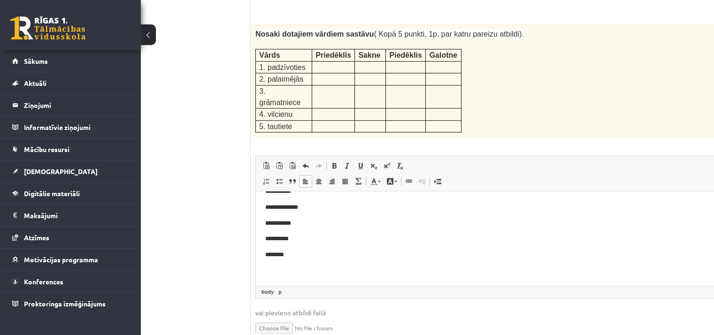
click at [297, 239] on p "**********" at bounding box center [486, 239] width 442 height 10
click at [296, 256] on p "********" at bounding box center [486, 255] width 442 height 10
click at [298, 234] on p "**********" at bounding box center [486, 234] width 442 height 10
click at [293, 250] on p "******" at bounding box center [486, 250] width 442 height 10
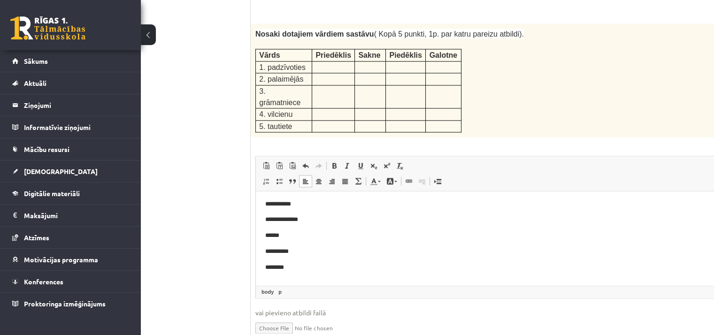
scroll to position [317, 0]
click at [293, 250] on p "**********" at bounding box center [486, 252] width 442 height 10
click at [299, 269] on p "********" at bounding box center [486, 268] width 442 height 10
click at [268, 223] on p "**********" at bounding box center [486, 221] width 442 height 10
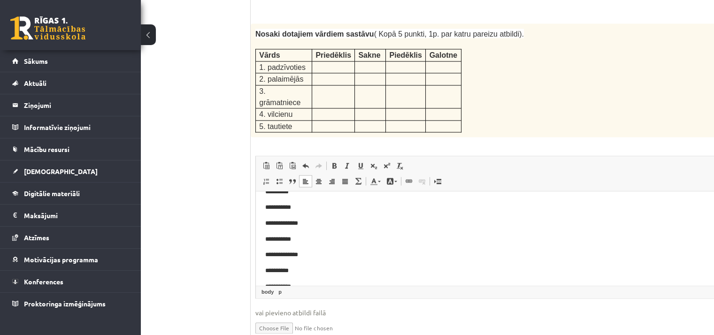
click at [269, 223] on p "**********" at bounding box center [486, 224] width 442 height 10
click at [268, 213] on p "**********" at bounding box center [486, 213] width 442 height 10
click at [267, 223] on p "**********" at bounding box center [486, 223] width 442 height 10
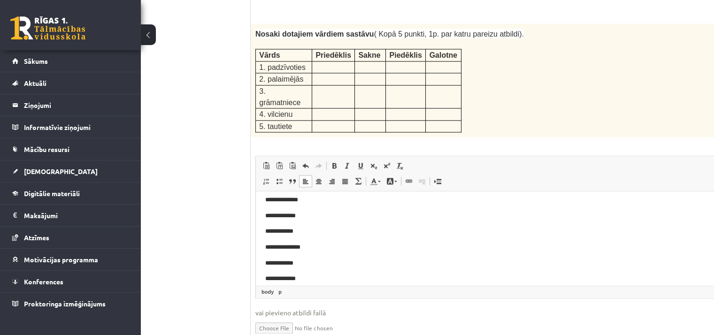
scroll to position [0, 0]
click at [268, 220] on p "**********" at bounding box center [486, 222] width 442 height 10
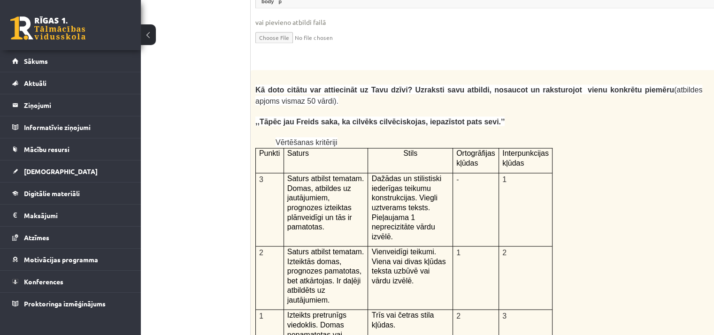
scroll to position [1912, 32]
click at [601, 154] on div "Kā doto citātu var attiecināt uz Tavu dzīvi? Uzraksti savu atbildi, nosaucot un…" at bounding box center [502, 314] width 503 height 488
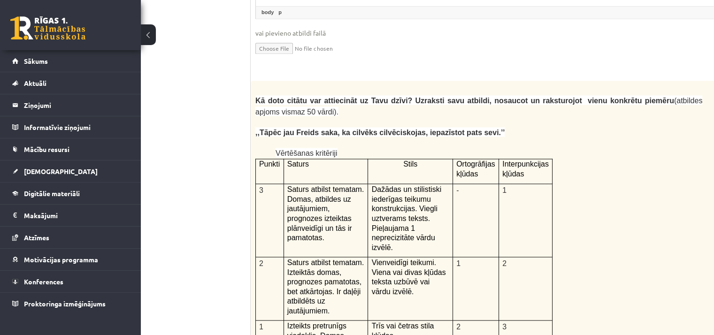
scroll to position [1905, 32]
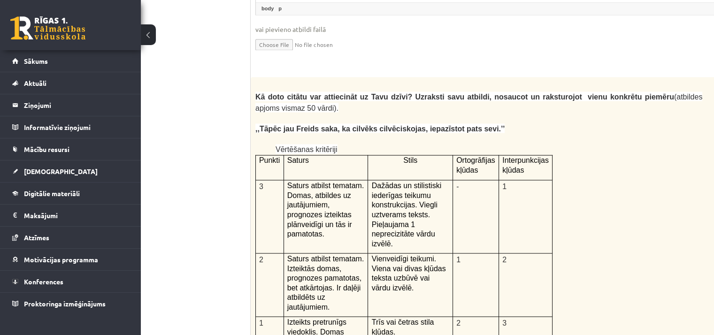
click at [254, 77] on div "Kā doto citātu var attiecināt uz Tavu dzīvi? Uzraksti savu atbildi, nosaucot un…" at bounding box center [502, 321] width 503 height 488
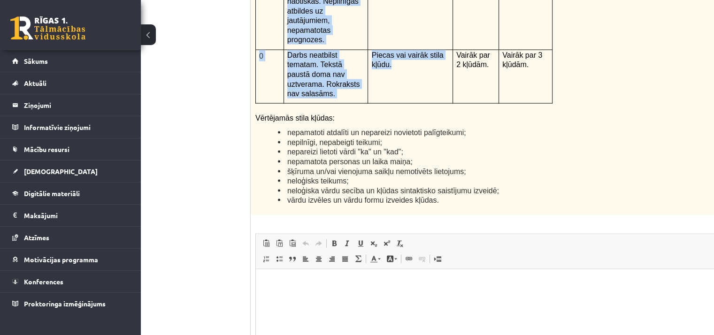
scroll to position [2248, 32]
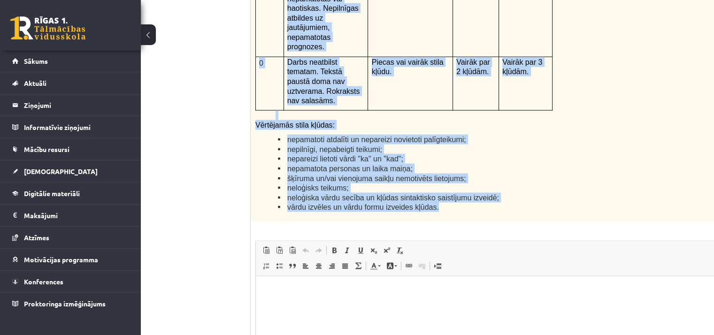
drag, startPoint x: 255, startPoint y: 44, endPoint x: 451, endPoint y: 105, distance: 205.1
click at [451, 202] on li "vārdu izvēles un vārdu formu izveides kļūdas." at bounding box center [490, 207] width 424 height 10
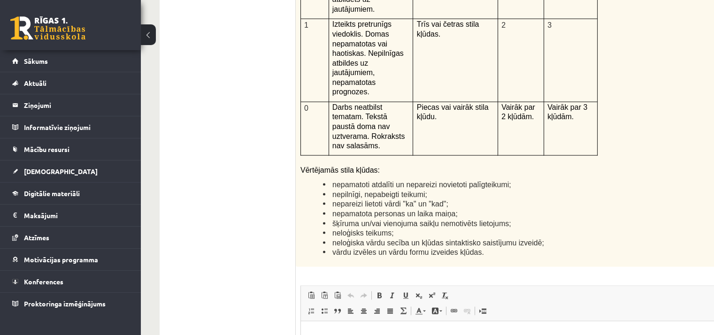
scroll to position [2239, 0]
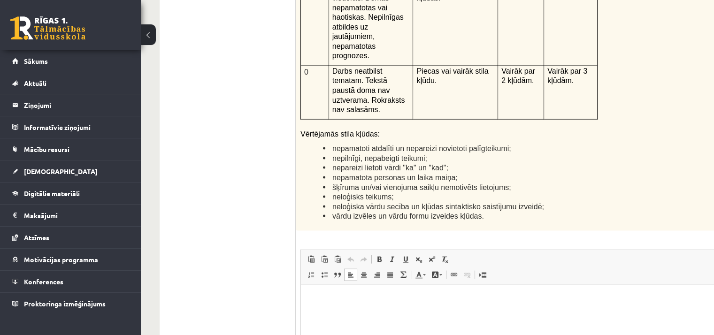
click at [324, 291] on html at bounding box center [547, 299] width 493 height 29
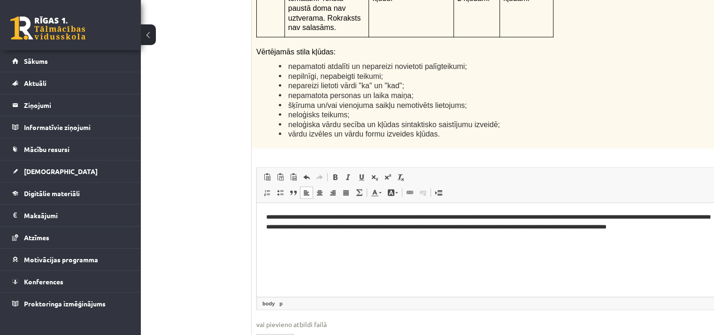
scroll to position [2321, 45]
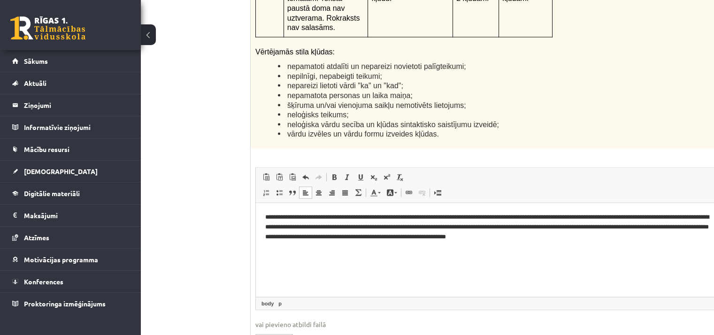
click at [510, 218] on p "**********" at bounding box center [489, 226] width 449 height 29
click at [641, 239] on p "**********" at bounding box center [489, 226] width 449 height 29
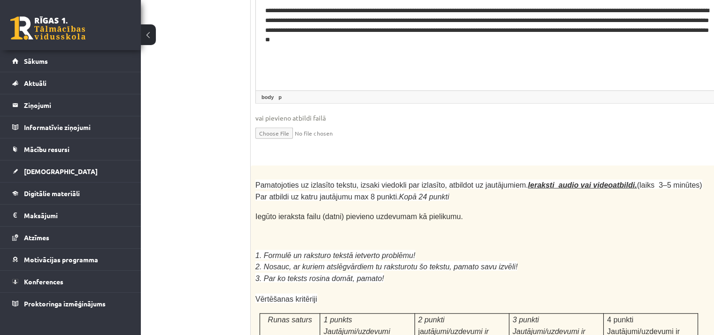
scroll to position [2525, 45]
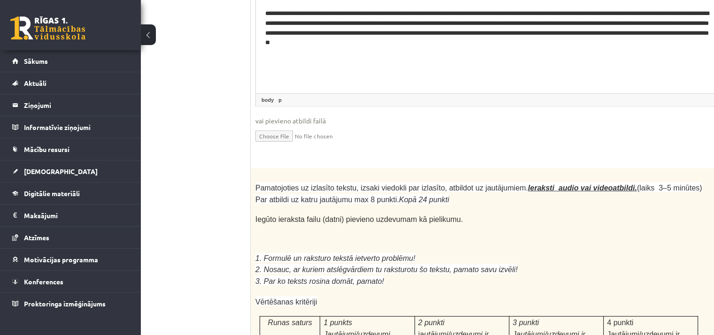
click at [547, 234] on p at bounding box center [478, 238] width 447 height 9
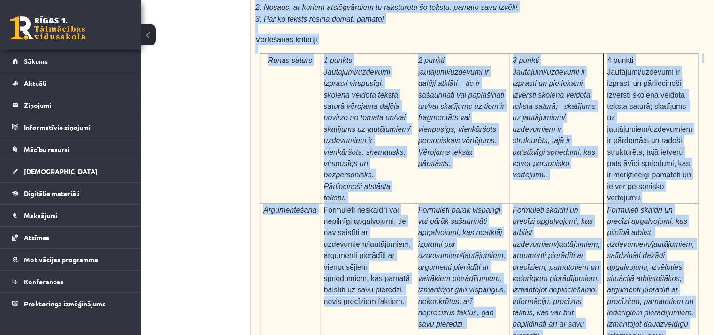
scroll to position [2955, 45]
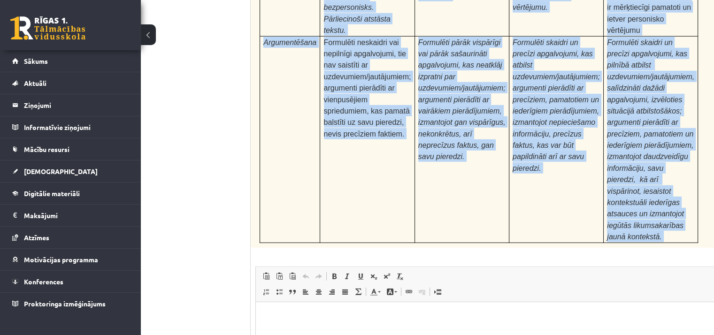
drag, startPoint x: 256, startPoint y: 82, endPoint x: 470, endPoint y: 84, distance: 213.6
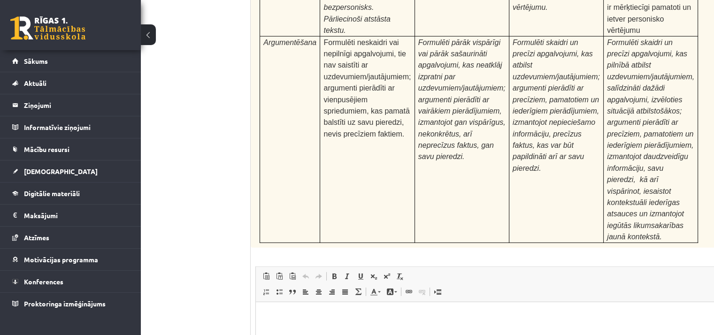
click at [470, 89] on div "24p Pamatojoties uz izlasīto tekstu, izsaki viedokli par izlasīto, atbildot uz …" at bounding box center [502, 100] width 503 height 724
type input "**********"
click at [282, 317] on p "Bagātinātā teksta redaktors, wiswyg-editor-user-answer-47433853130900" at bounding box center [502, 316] width 474 height 10
click at [287, 316] on p "**********" at bounding box center [489, 316] width 449 height 10
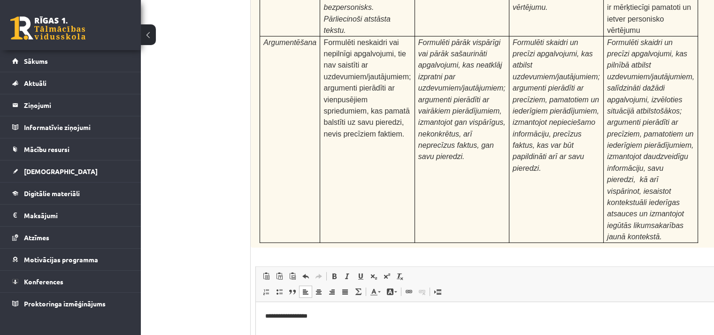
click at [282, 316] on p "**********" at bounding box center [489, 316] width 449 height 10
click at [297, 316] on p "**********" at bounding box center [489, 316] width 449 height 10
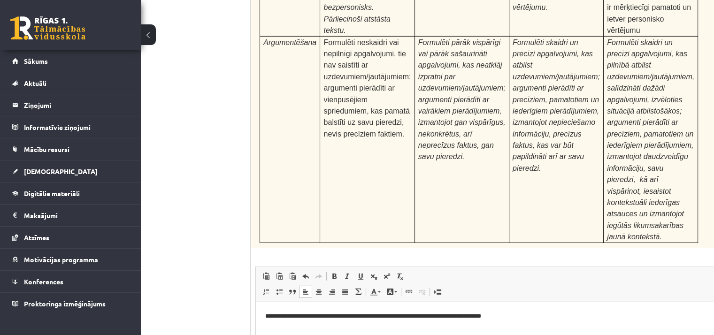
type input "**********"
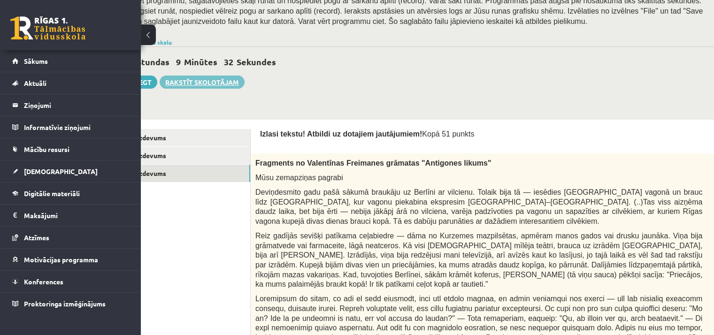
scroll to position [176, 0]
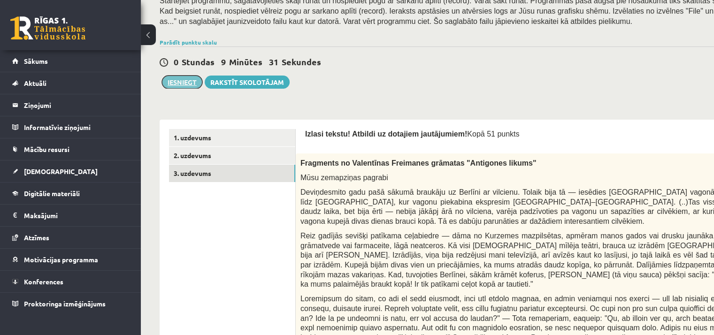
click at [186, 85] on button "Iesniegt" at bounding box center [182, 82] width 40 height 13
click at [260, 171] on link "3. uzdevums" at bounding box center [232, 173] width 126 height 17
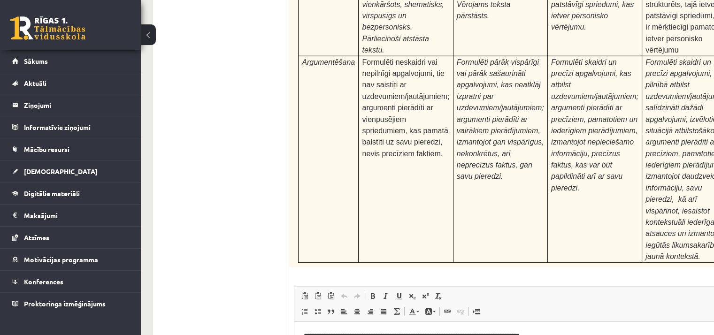
scroll to position [2965, 7]
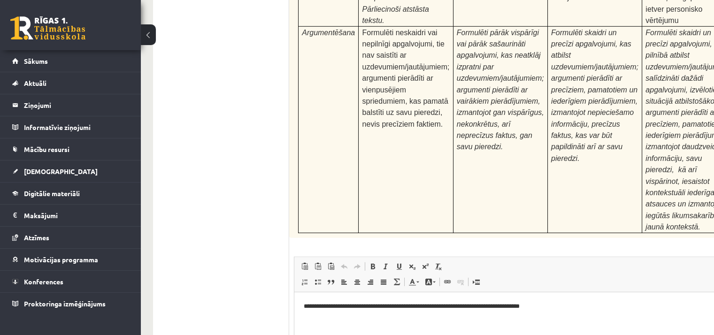
type input "**********"
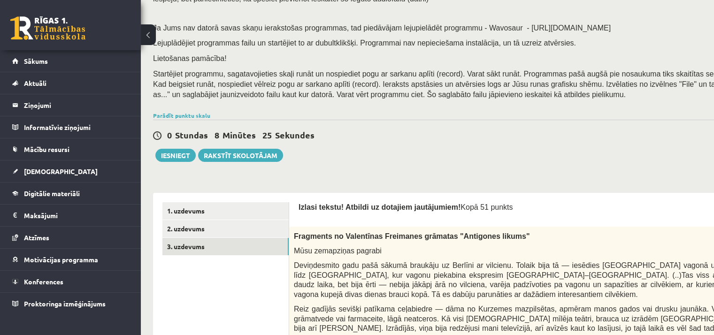
scroll to position [0, 7]
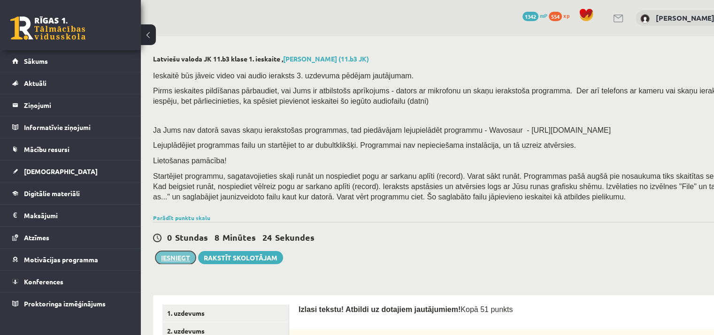
click at [163, 256] on button "Iesniegt" at bounding box center [175, 257] width 40 height 13
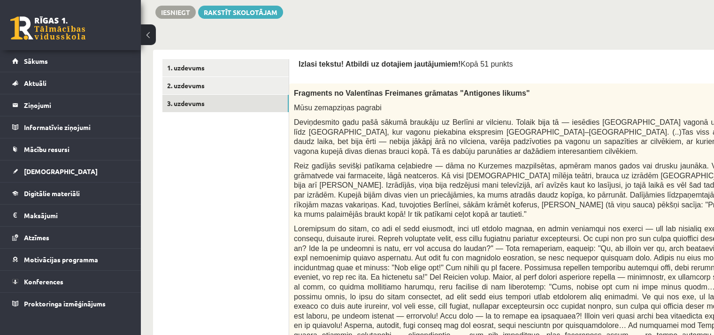
scroll to position [241, 7]
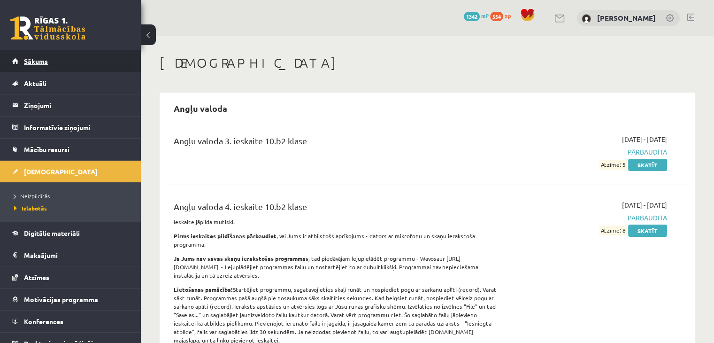
click at [72, 69] on link "Sākums" at bounding box center [70, 61] width 117 height 22
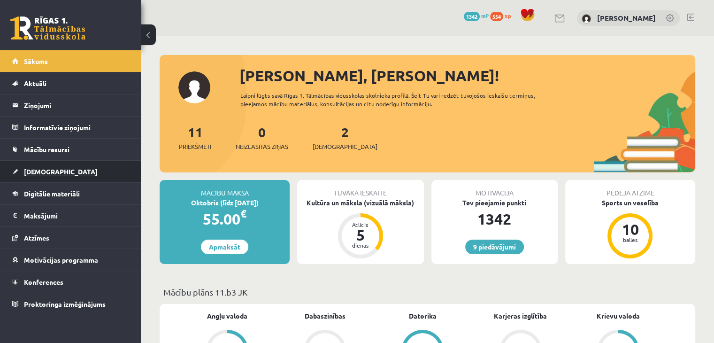
click at [56, 173] on link "[DEMOGRAPHIC_DATA]" at bounding box center [70, 172] width 117 height 22
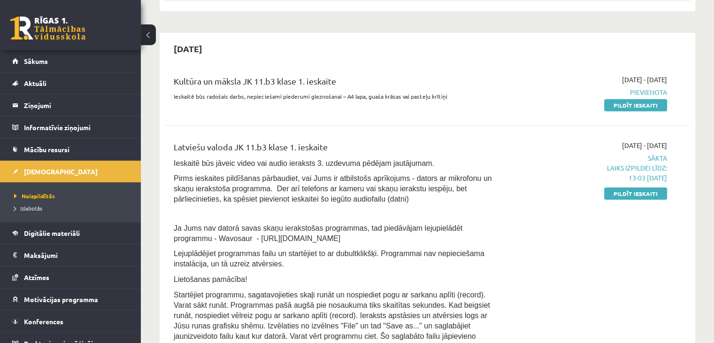
scroll to position [187, 0]
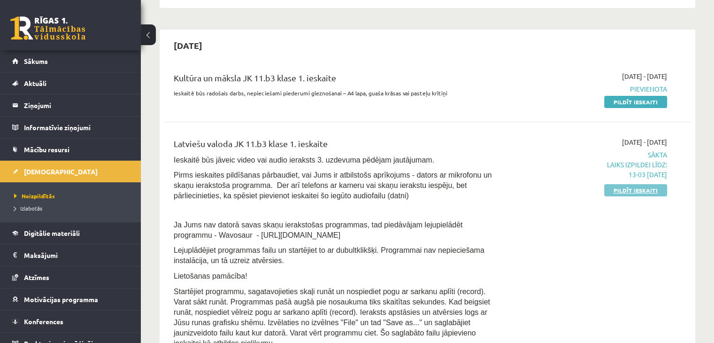
click at [652, 188] on link "Pildīt ieskaiti" at bounding box center [635, 190] width 63 height 12
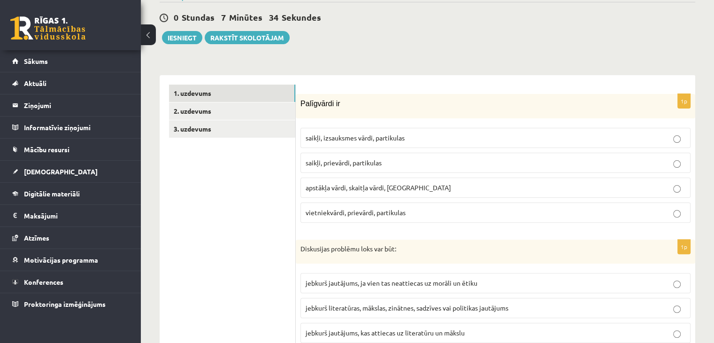
scroll to position [231, 0]
click at [237, 102] on link "2. uzdevums" at bounding box center [232, 110] width 126 height 17
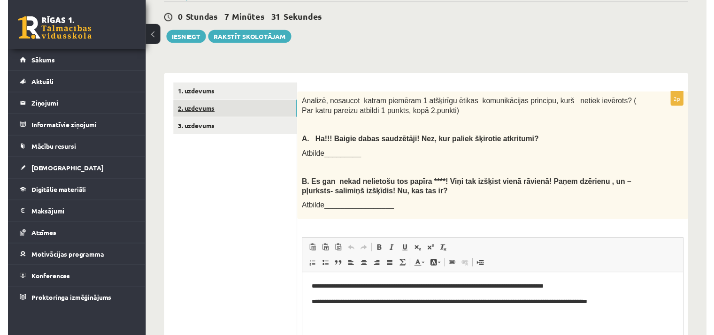
scroll to position [0, 0]
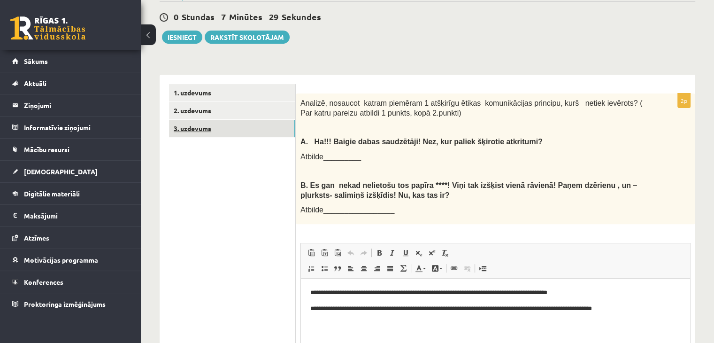
click at [222, 120] on link "3. uzdevums" at bounding box center [232, 128] width 126 height 17
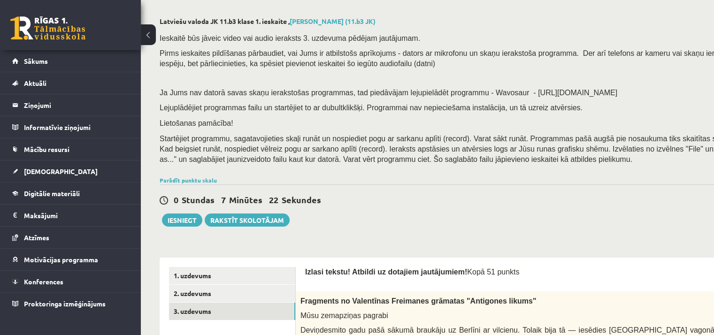
scroll to position [131, 0]
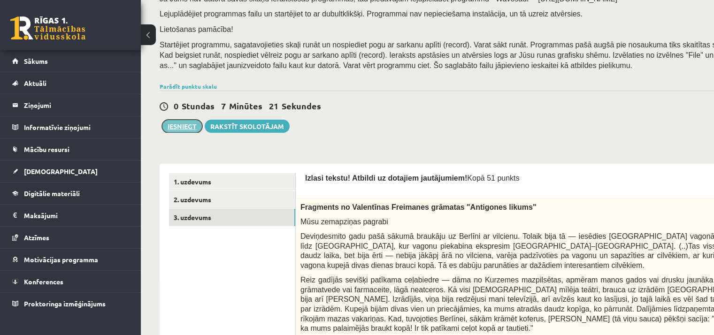
click at [171, 127] on button "Iesniegt" at bounding box center [182, 126] width 40 height 13
click at [273, 126] on link "Rakstīt skolotājam" at bounding box center [247, 126] width 85 height 13
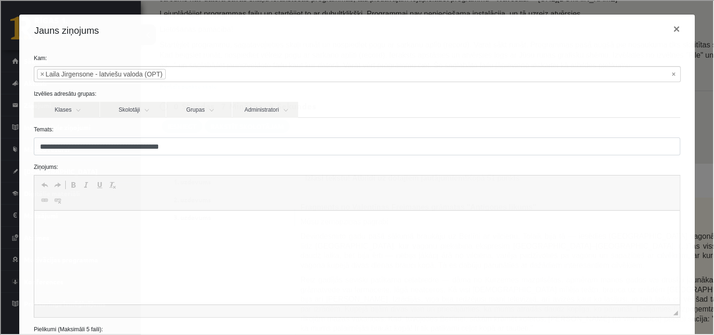
scroll to position [0, 0]
click at [135, 208] on span "Redaktora rīkjoslas Atcelt Klaviatūras saīsne vadīšanas taustiņš+Z Atkārtot Kla…" at bounding box center [356, 192] width 646 height 35
click at [100, 216] on html at bounding box center [357, 225] width 646 height 29
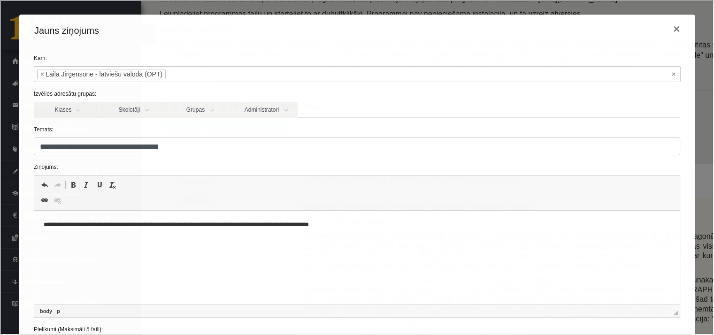
click at [262, 225] on p "**********" at bounding box center [353, 225] width 621 height 10
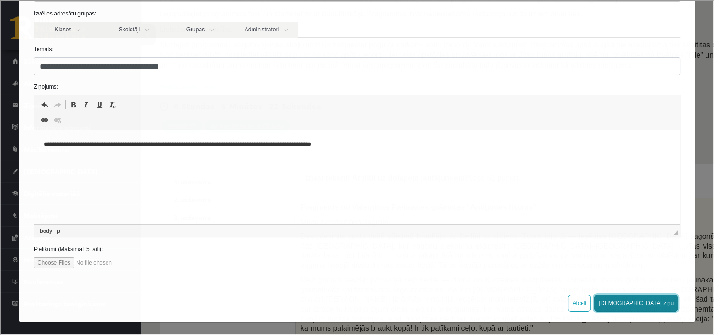
click at [652, 305] on button "Sūtīt ziņu" at bounding box center [635, 302] width 84 height 17
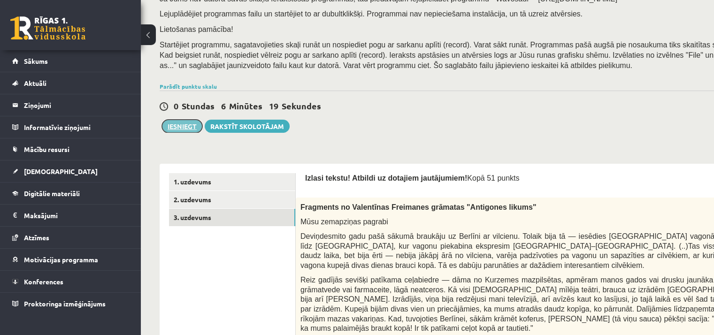
click at [180, 123] on button "Iesniegt" at bounding box center [182, 126] width 40 height 13
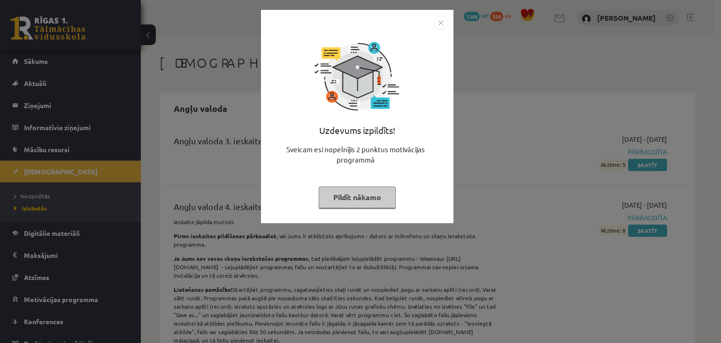
click at [439, 16] on img "Close" at bounding box center [441, 22] width 14 height 14
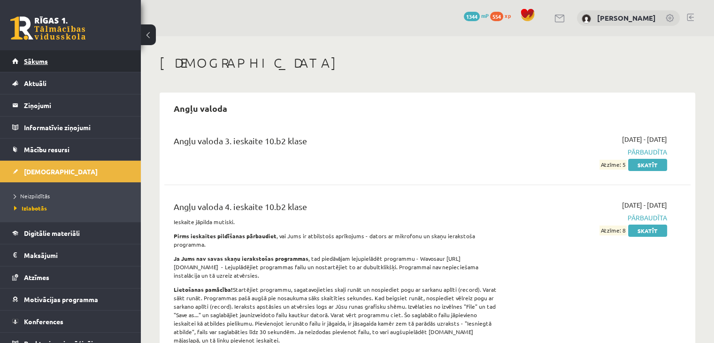
click at [86, 63] on link "Sākums" at bounding box center [70, 61] width 117 height 22
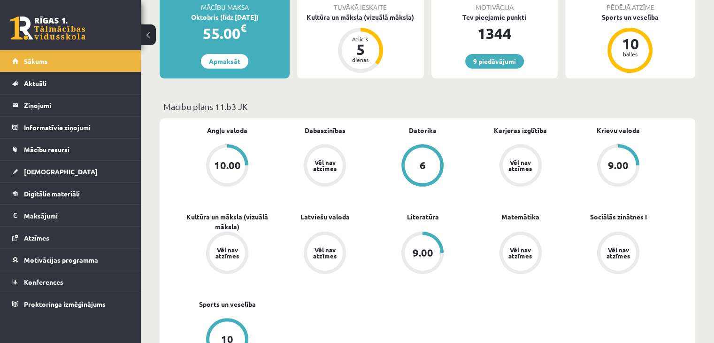
scroll to position [186, 0]
click at [76, 179] on link "[DEMOGRAPHIC_DATA]" at bounding box center [70, 172] width 117 height 22
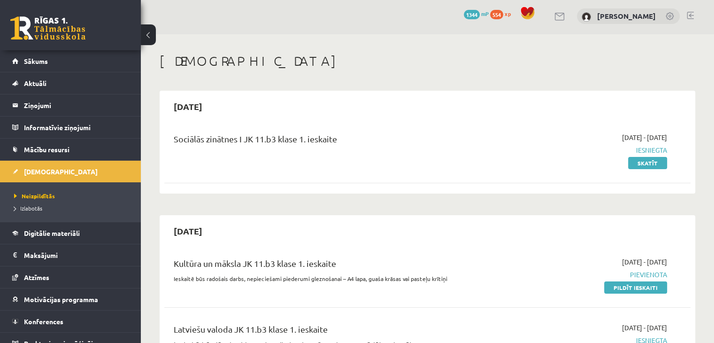
scroll to position [2, 0]
click at [103, 68] on link "Sākums" at bounding box center [70, 61] width 117 height 22
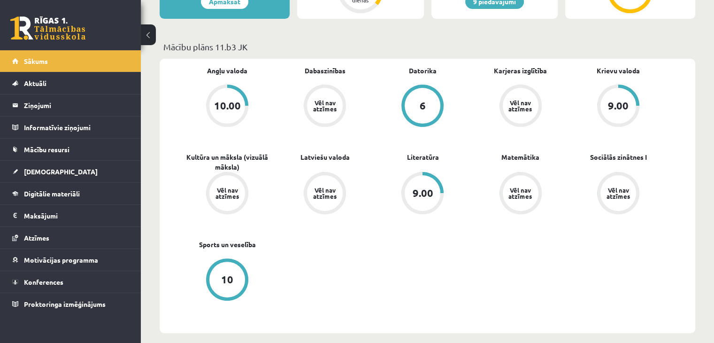
scroll to position [246, 0]
click at [94, 166] on link "[DEMOGRAPHIC_DATA]" at bounding box center [70, 172] width 117 height 22
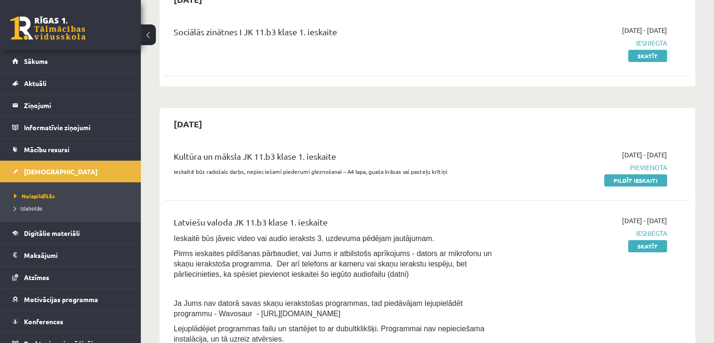
scroll to position [108, 0]
click at [119, 66] on link "Sākums" at bounding box center [70, 61] width 117 height 22
